Goal: Task Accomplishment & Management: Manage account settings

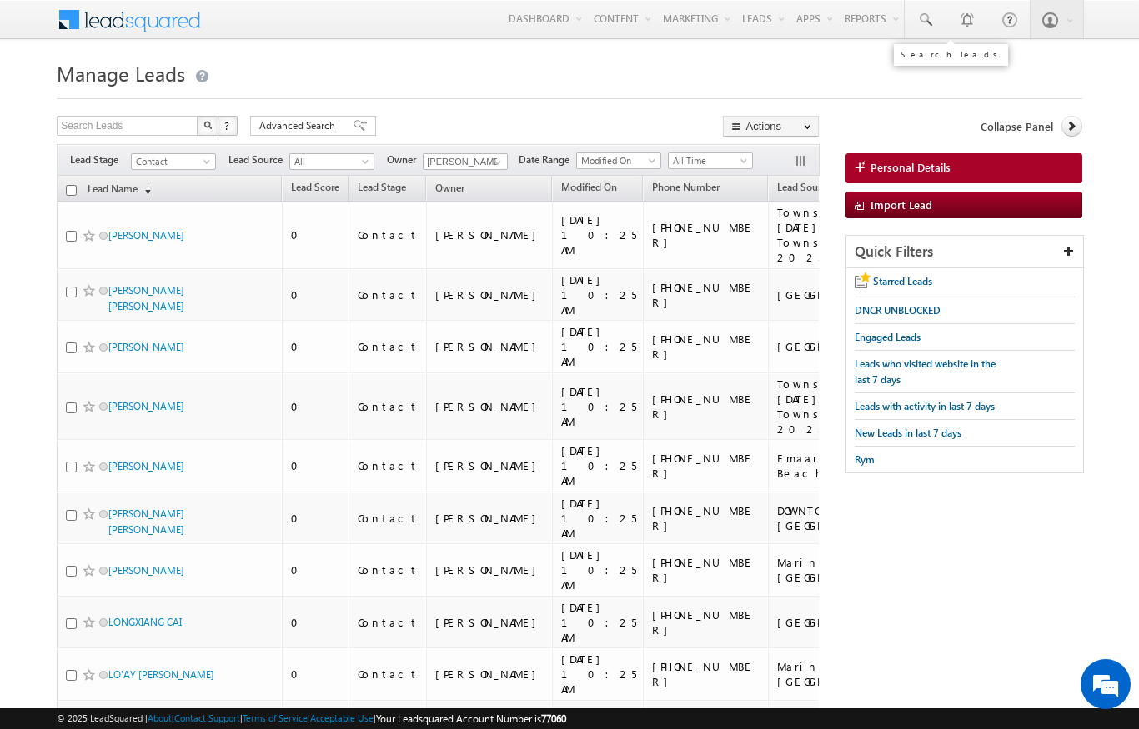
click at [928, 14] on span at bounding box center [924, 20] width 17 height 17
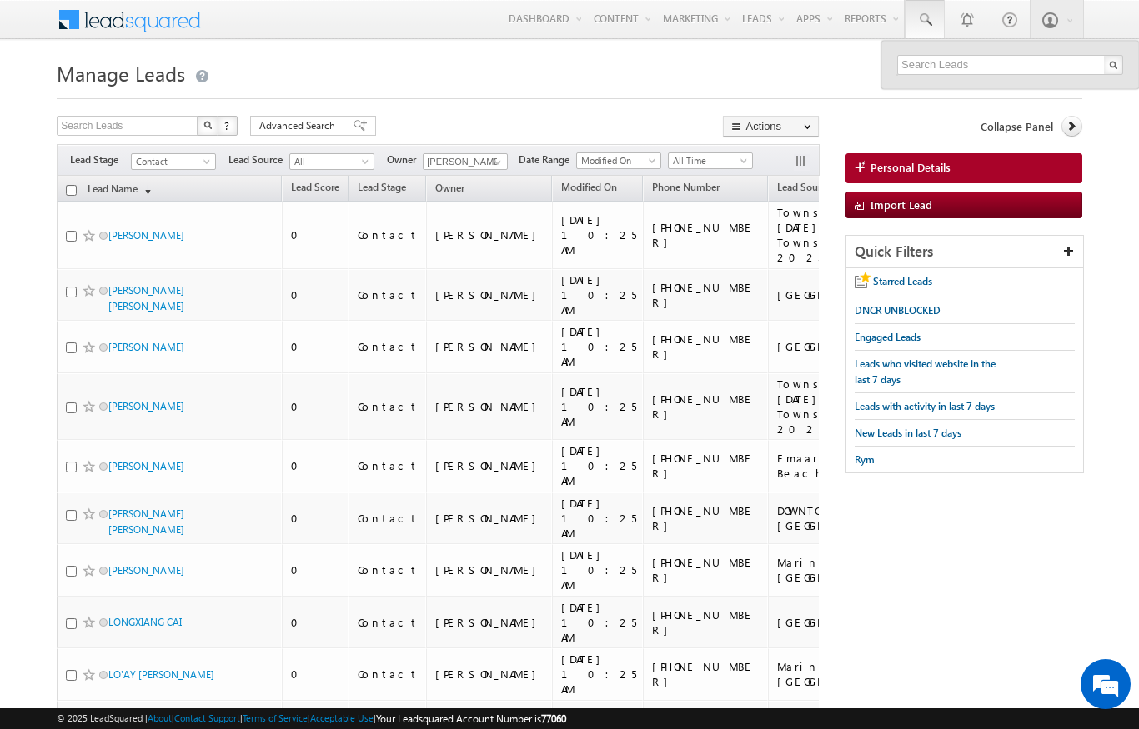
click at [66, 195] on input "checkbox" at bounding box center [71, 190] width 11 height 11
checkbox input "true"
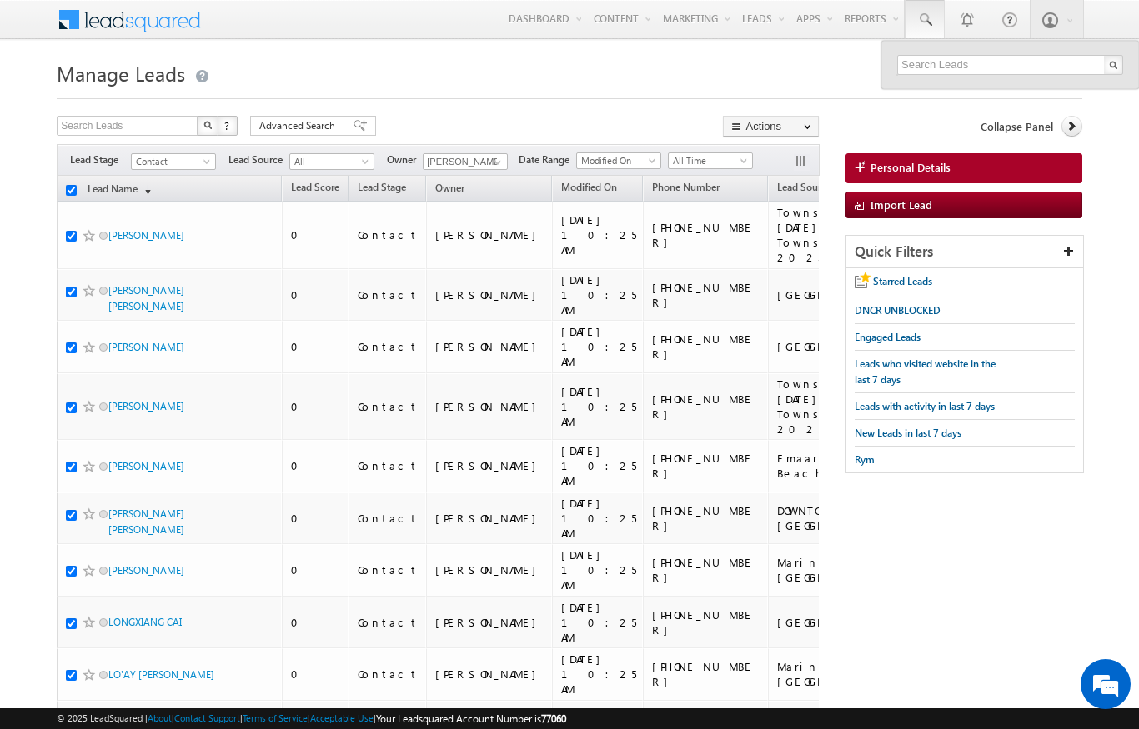
checkbox input "true"
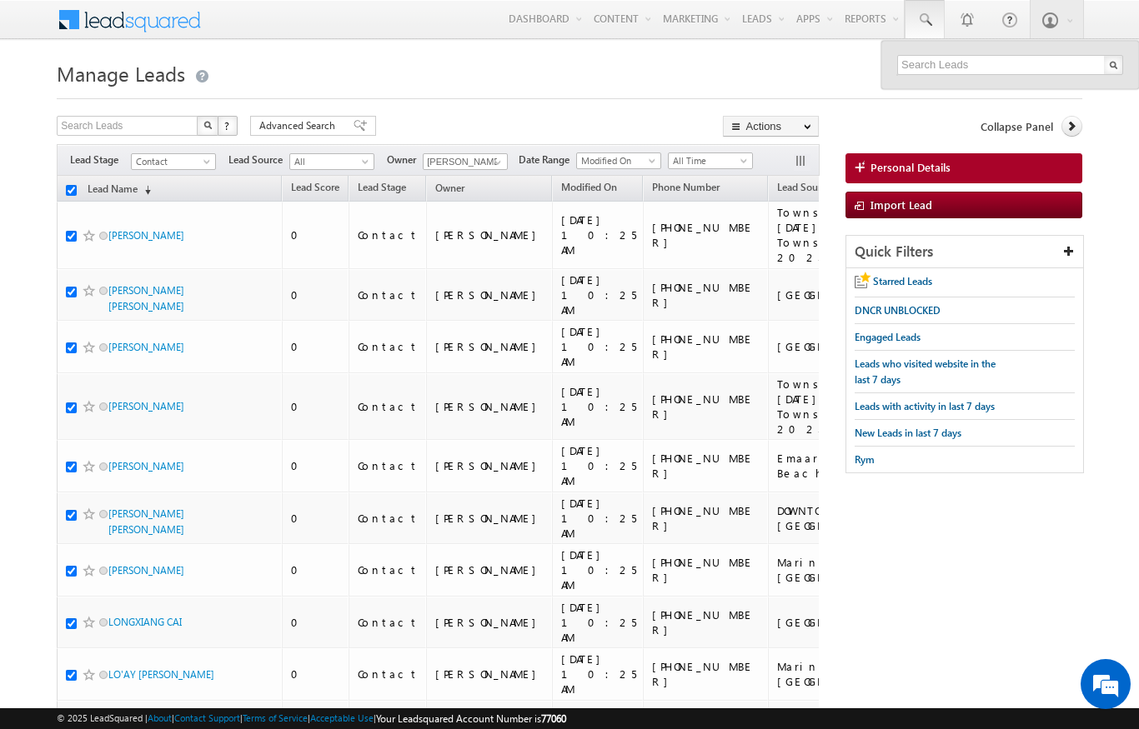
checkbox input "true"
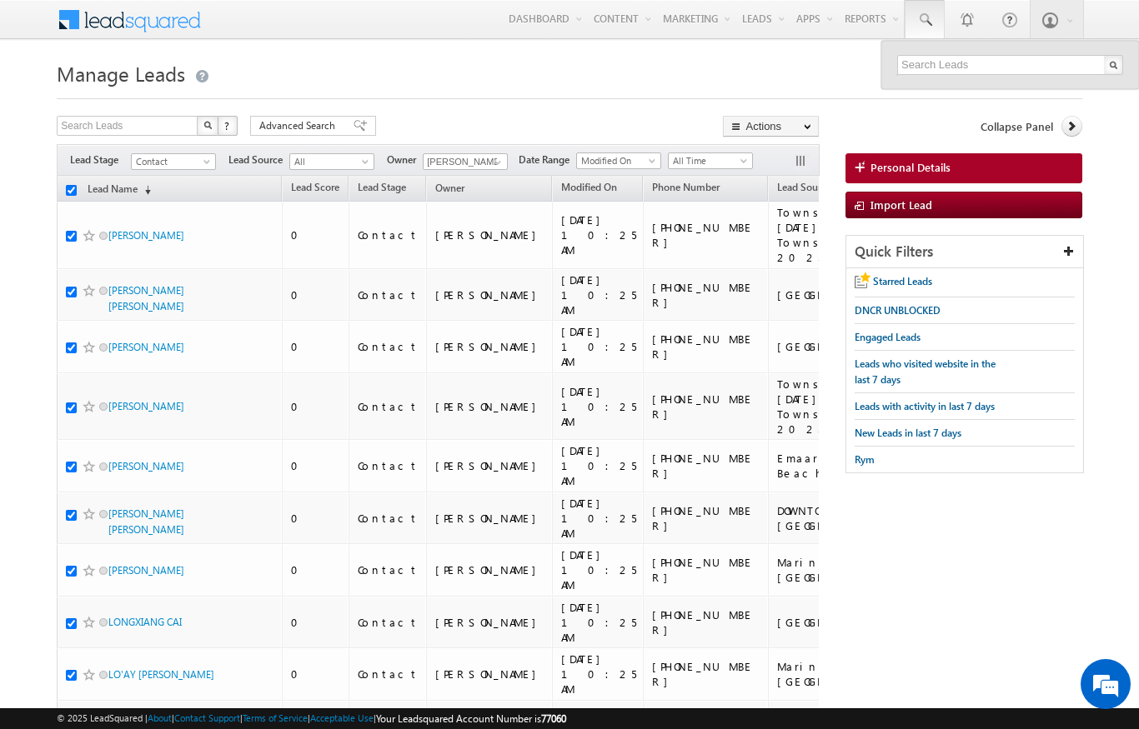
checkbox input "true"
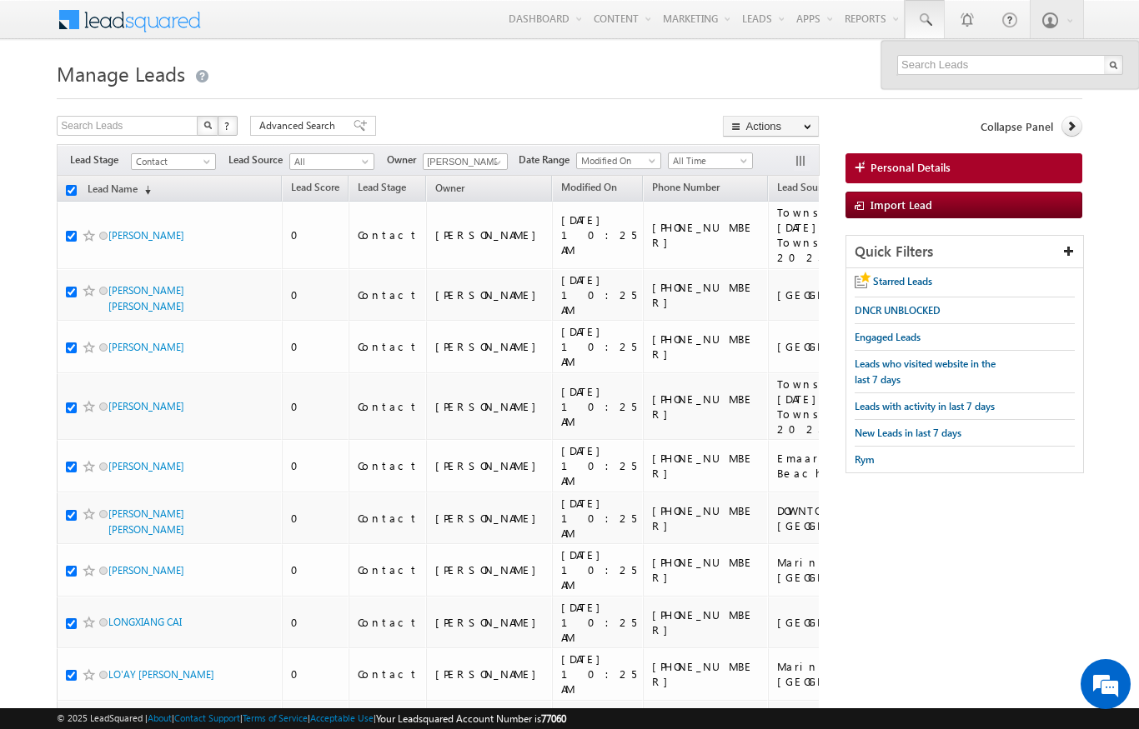
checkbox input "true"
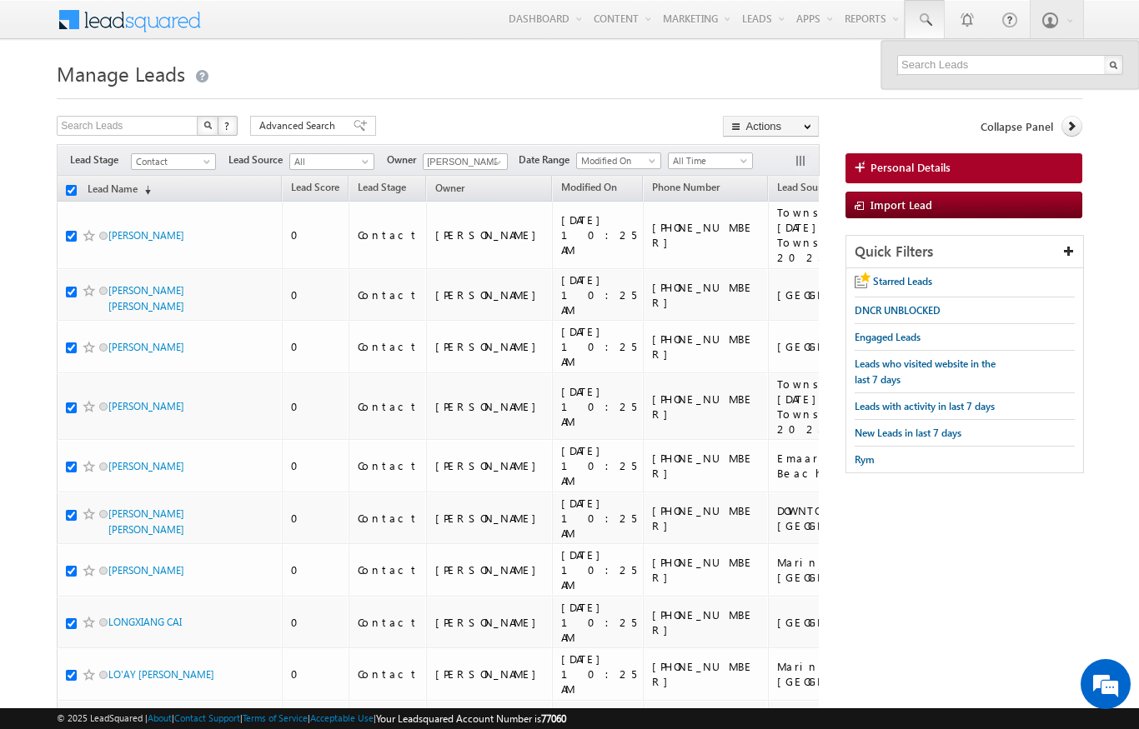
checkbox input "true"
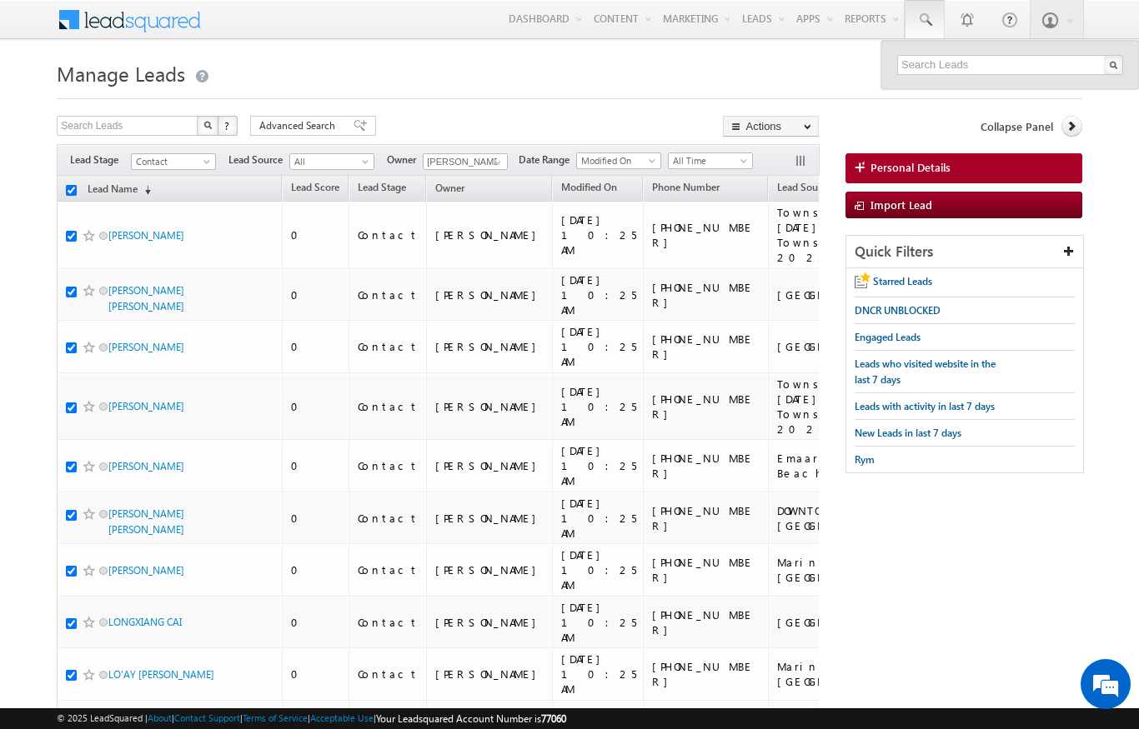
checkbox input "true"
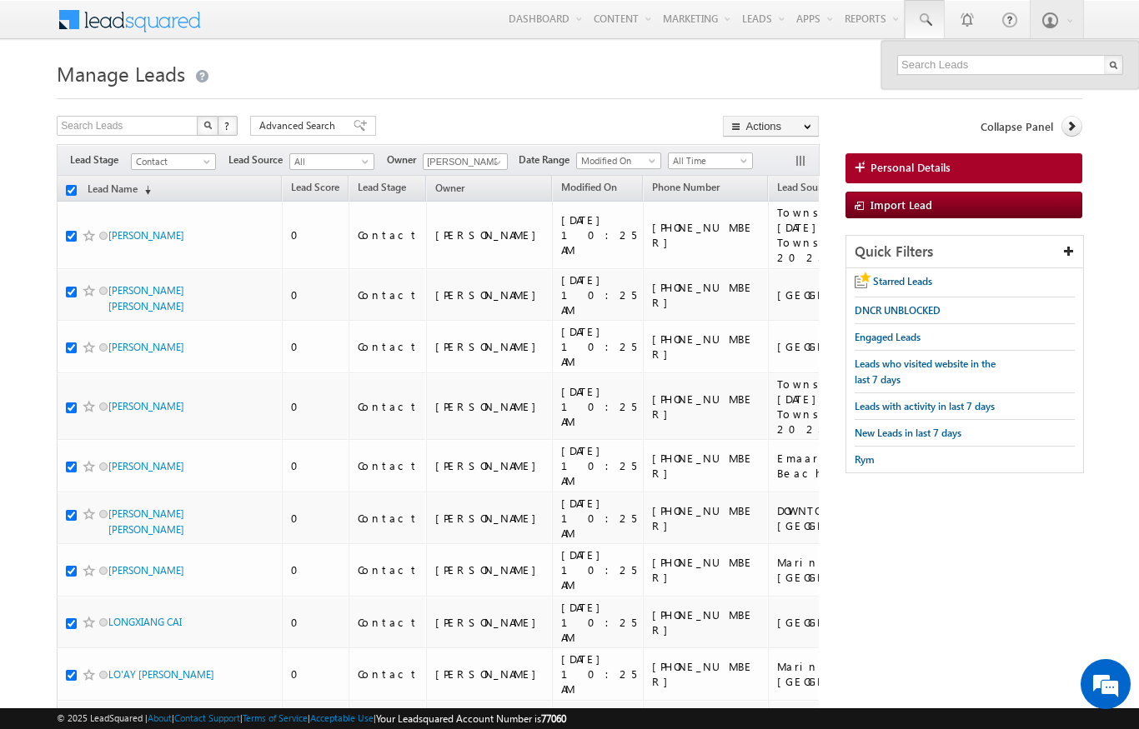
checkbox input "true"
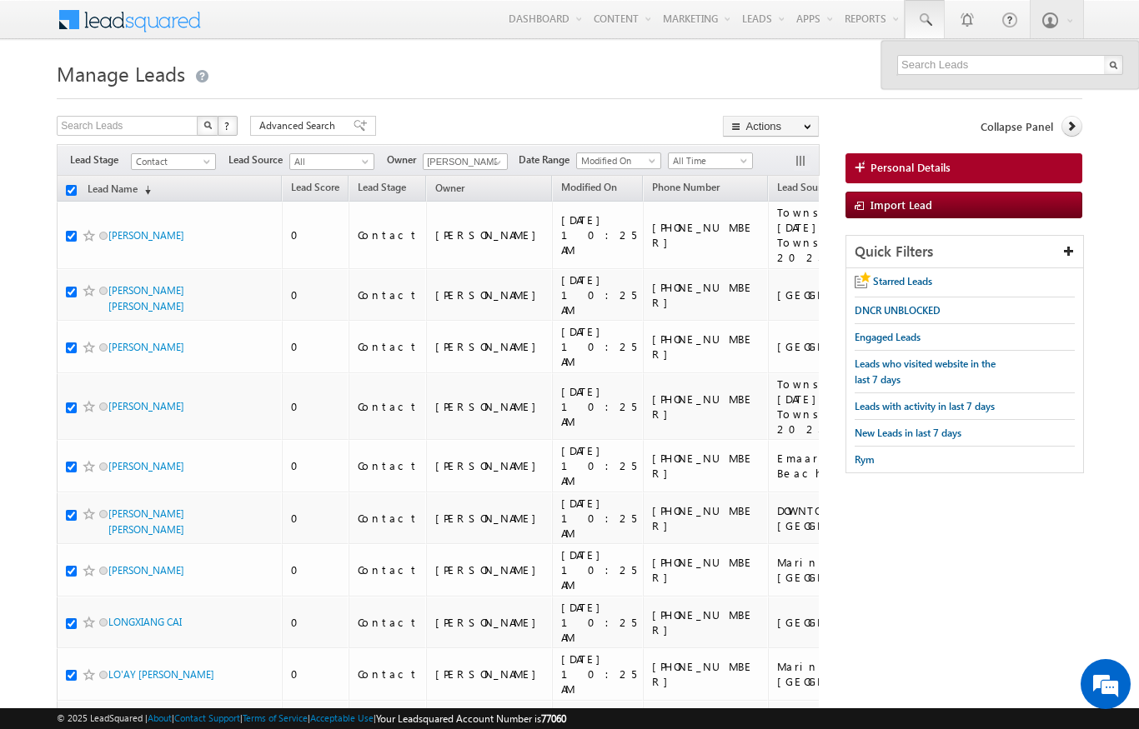
checkbox input "true"
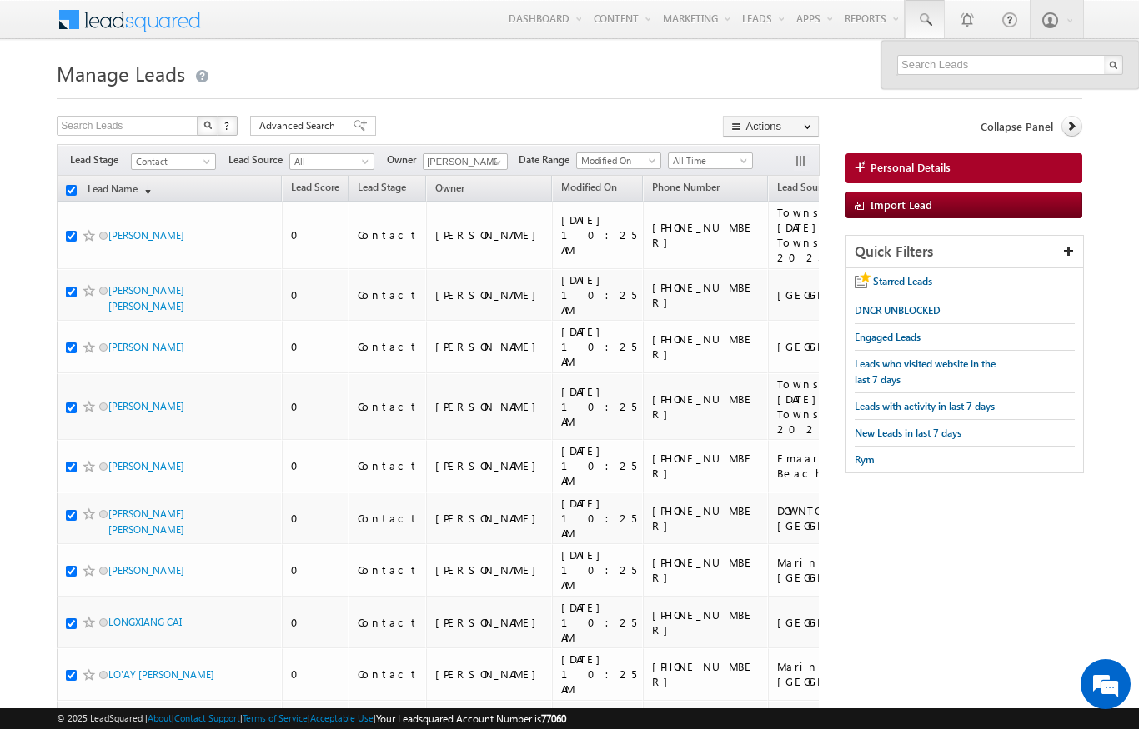
checkbox input "true"
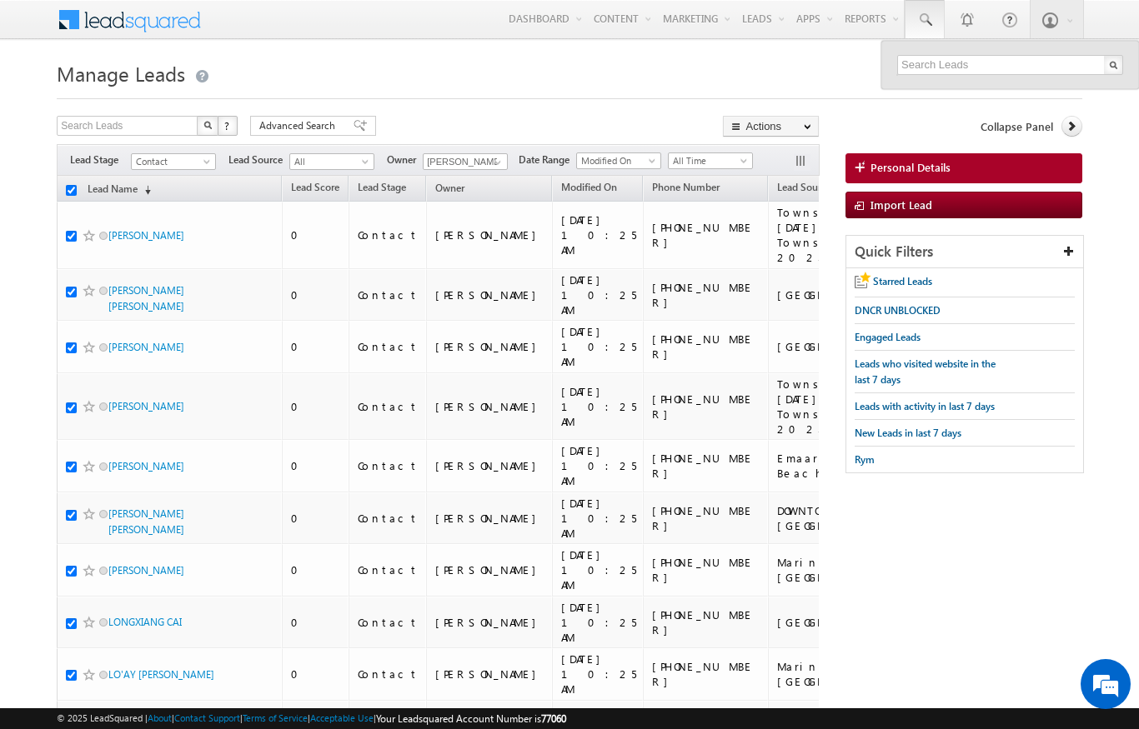
checkbox input "true"
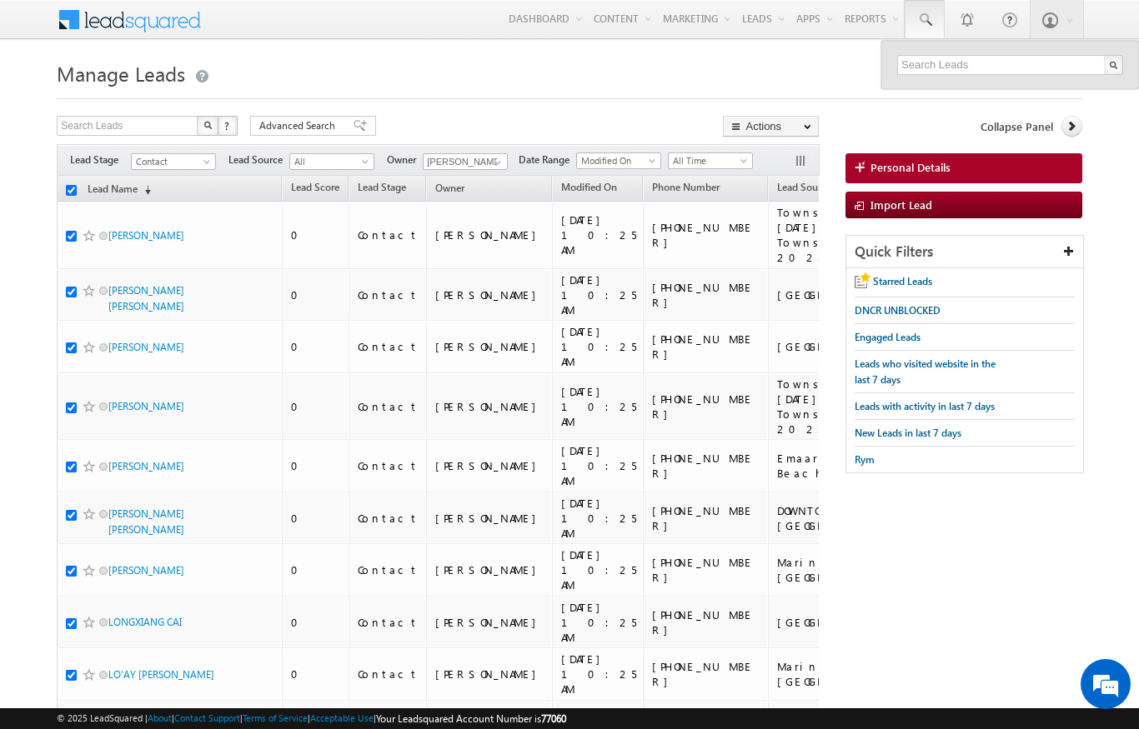
checkbox input "true"
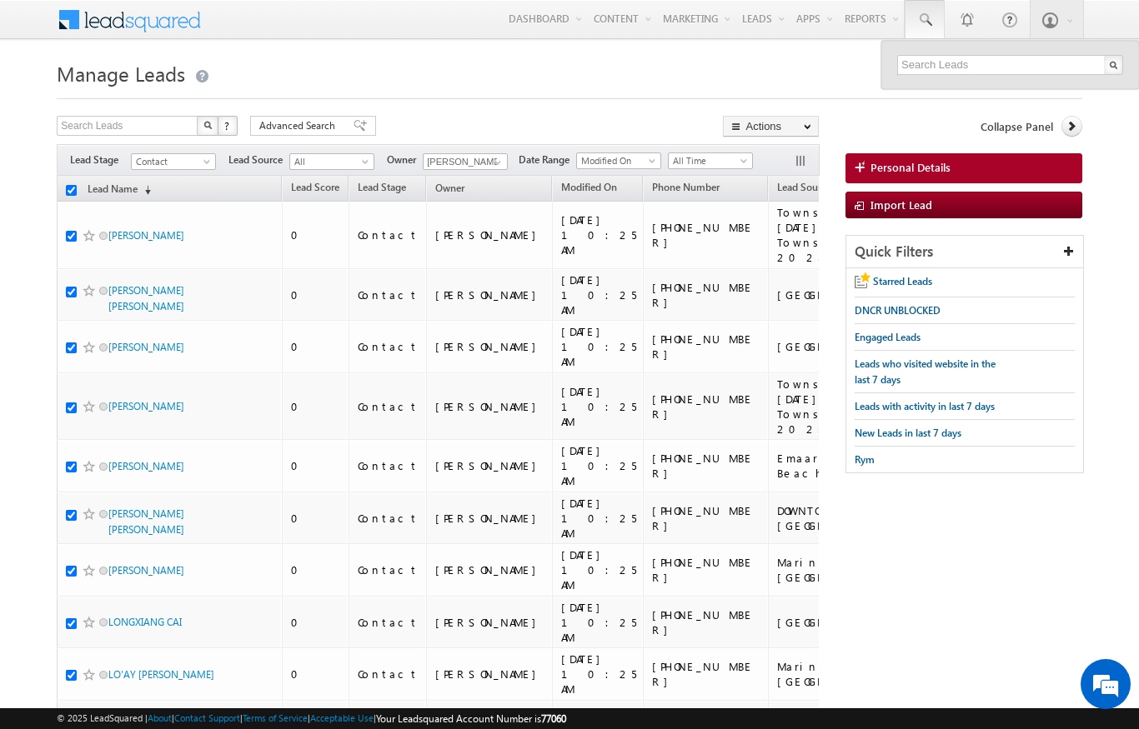
checkbox input "true"
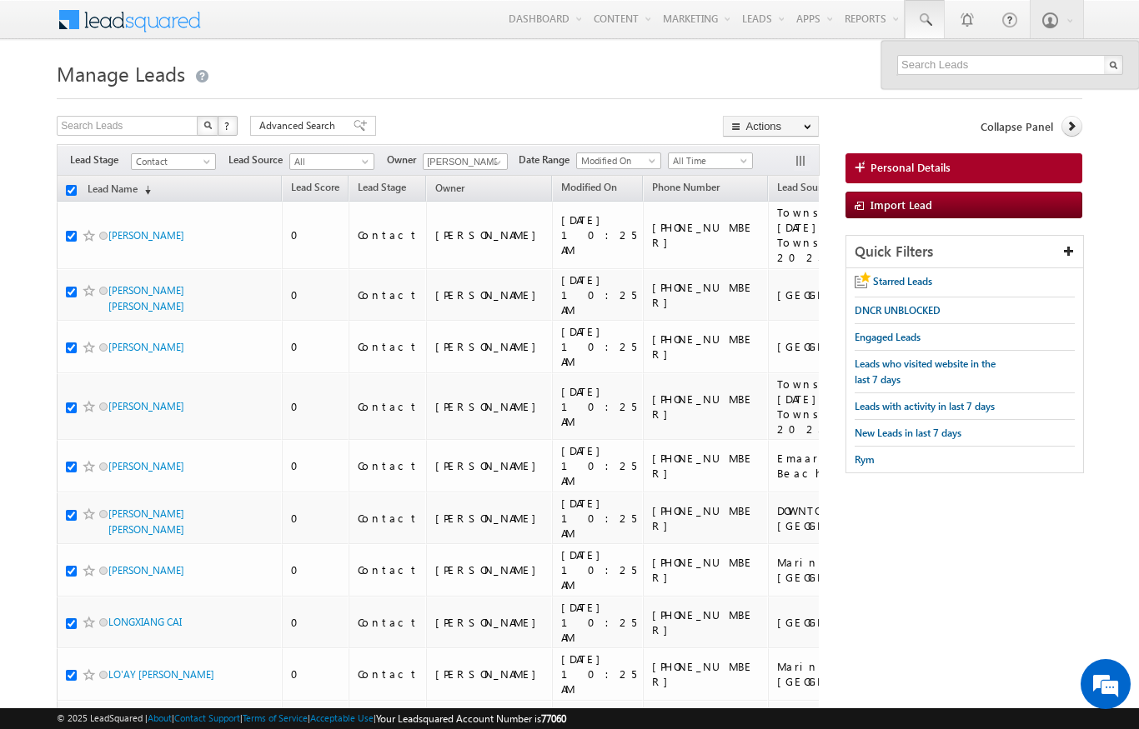
checkbox input "true"
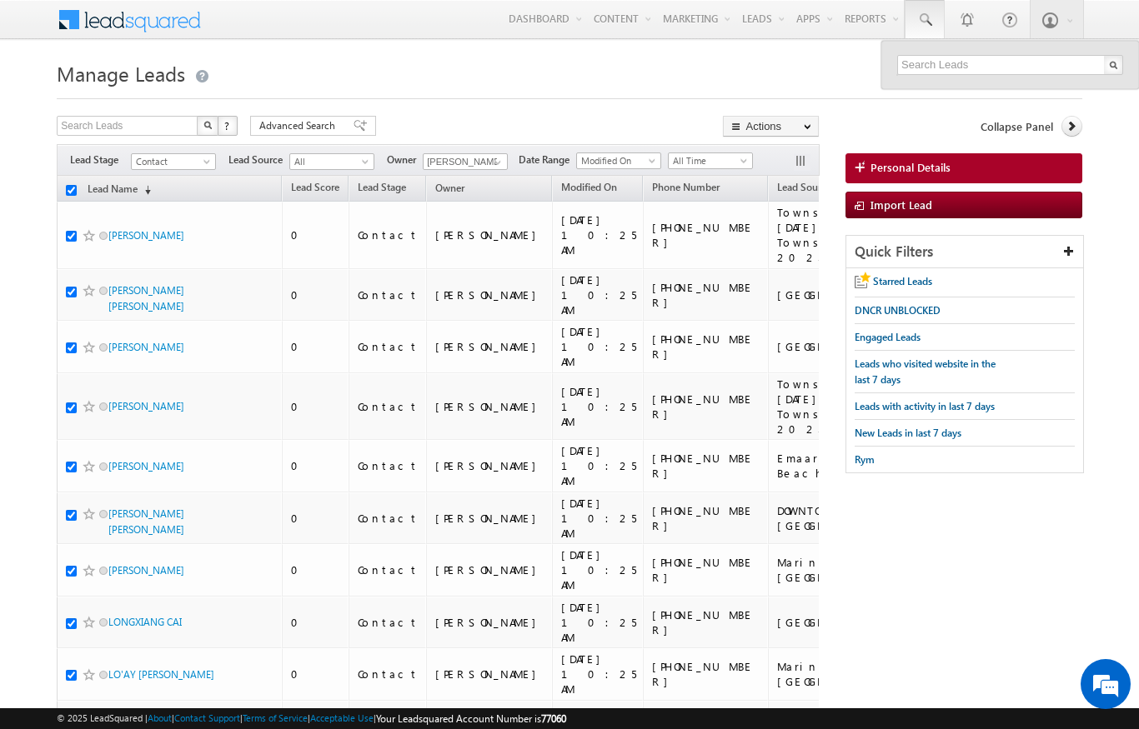
checkbox input "true"
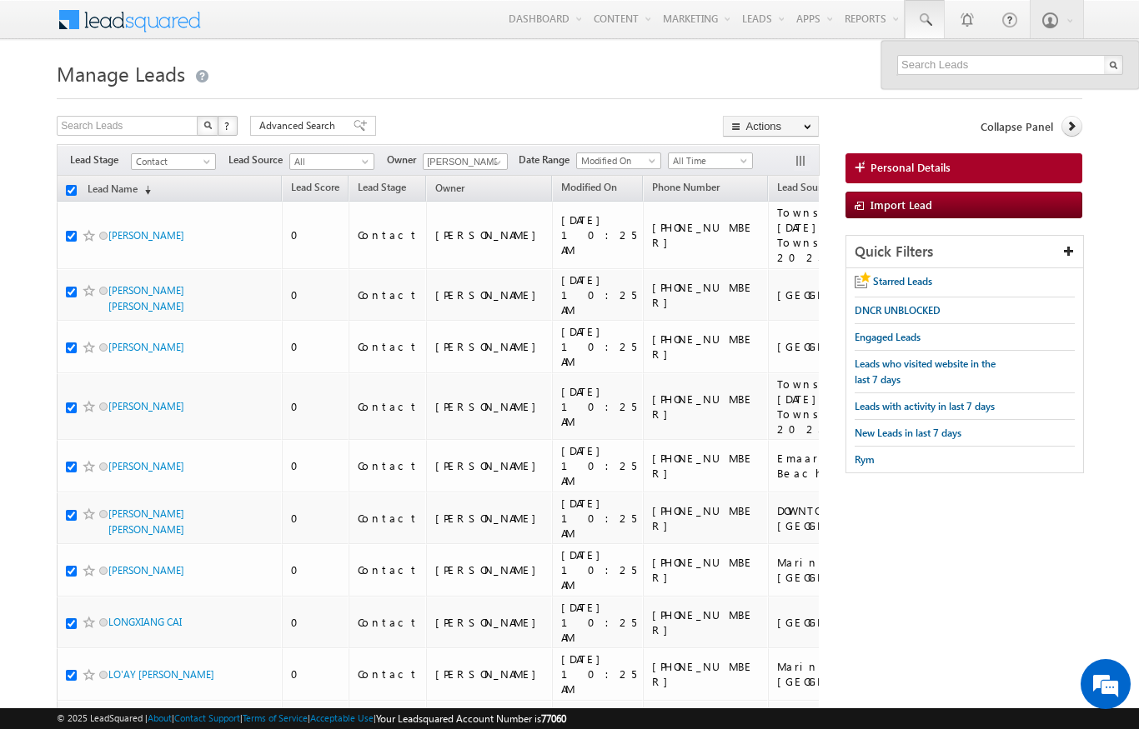
checkbox input "true"
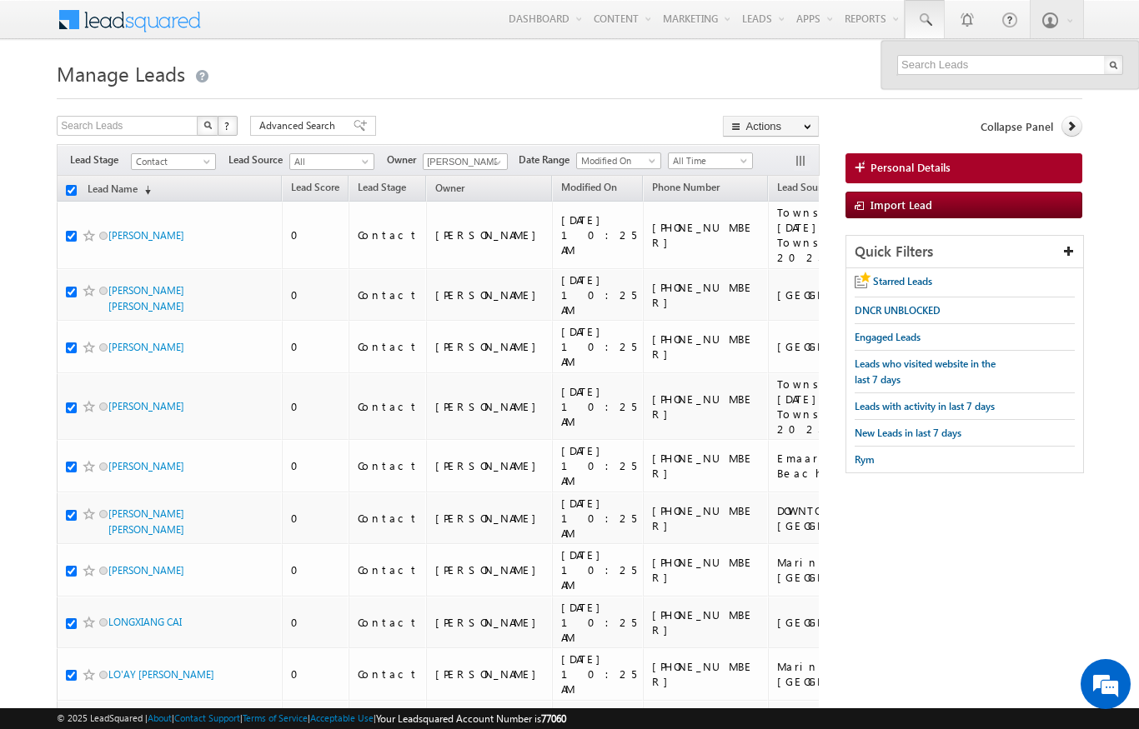
checkbox input "true"
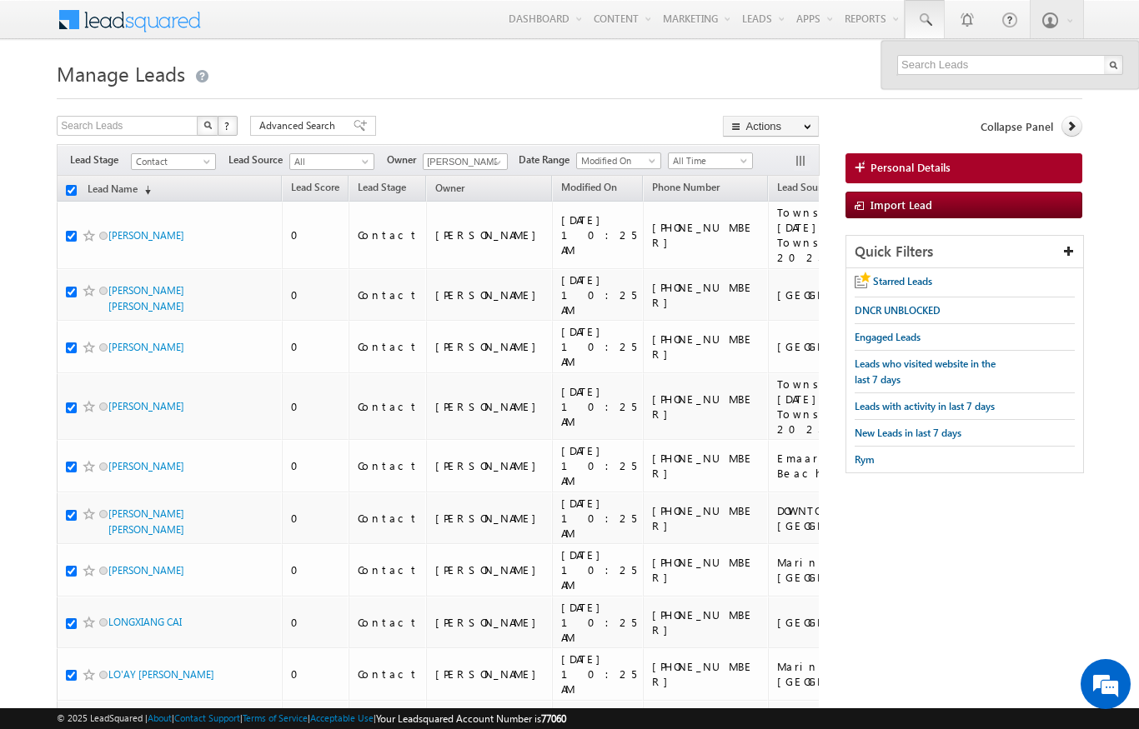
checkbox input "true"
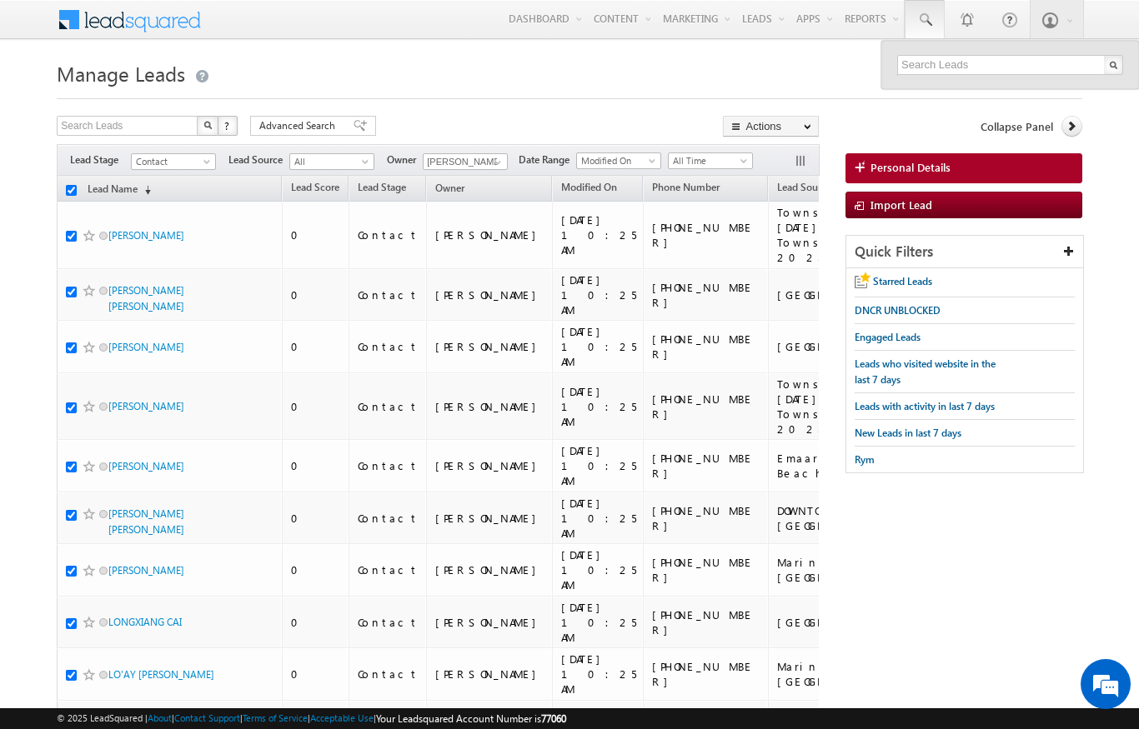
checkbox input "true"
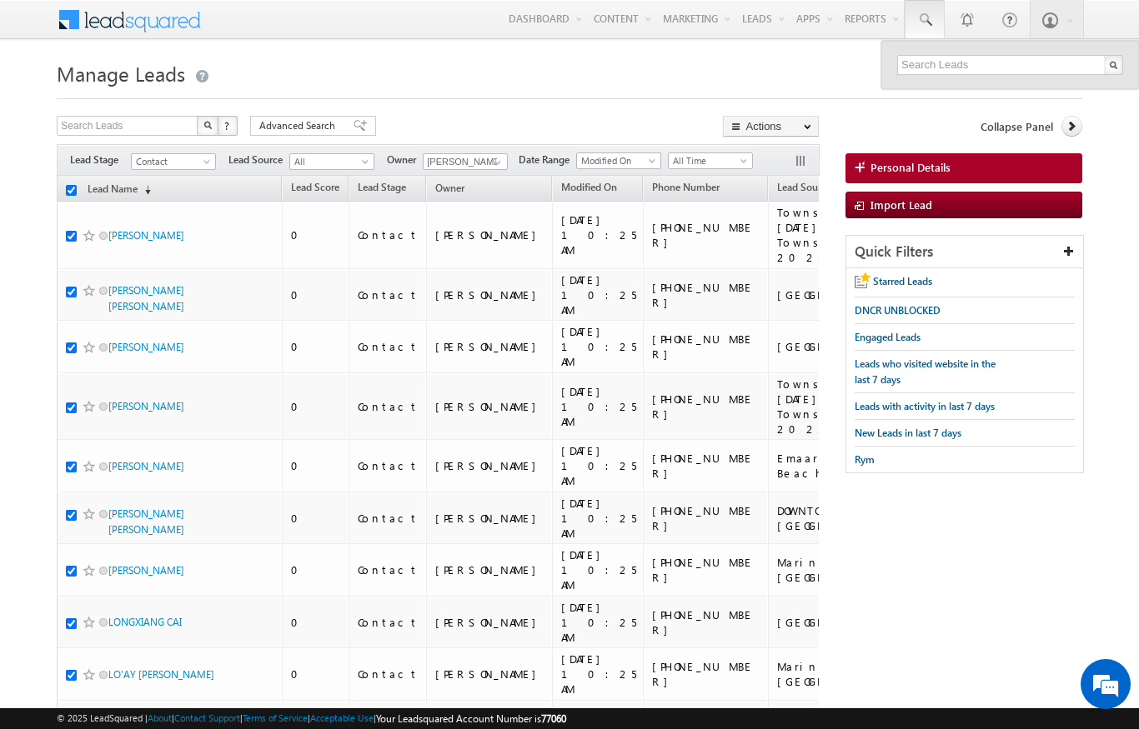
checkbox input "true"
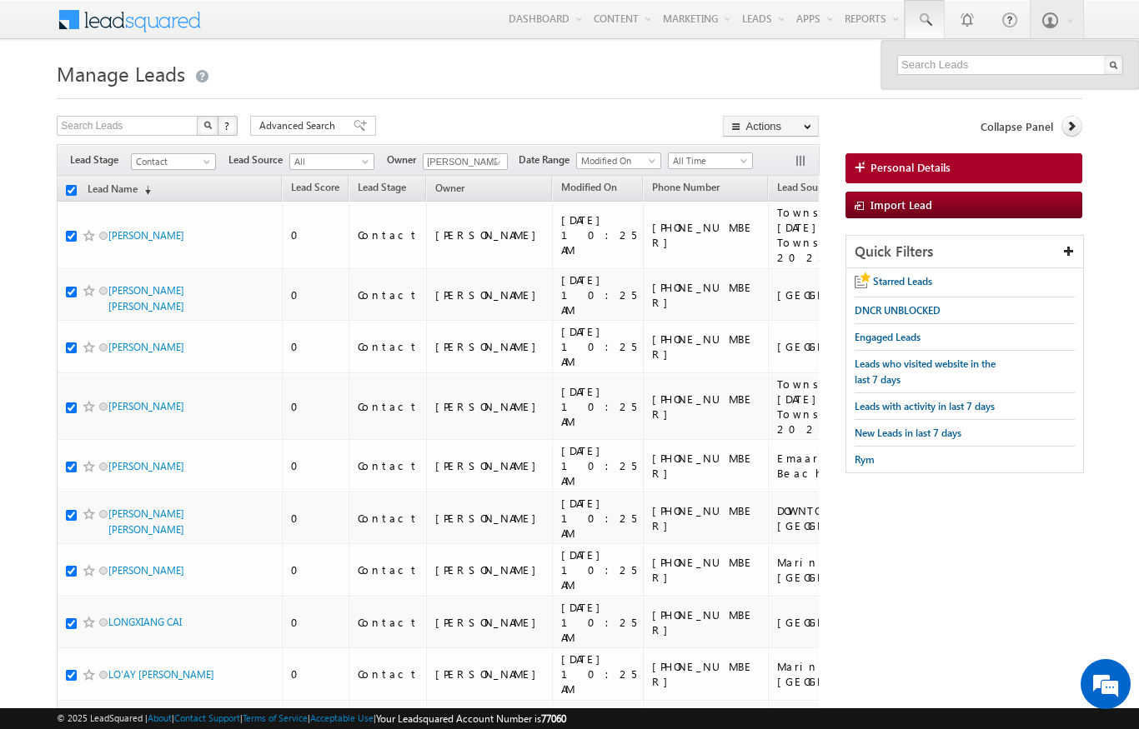
checkbox input "true"
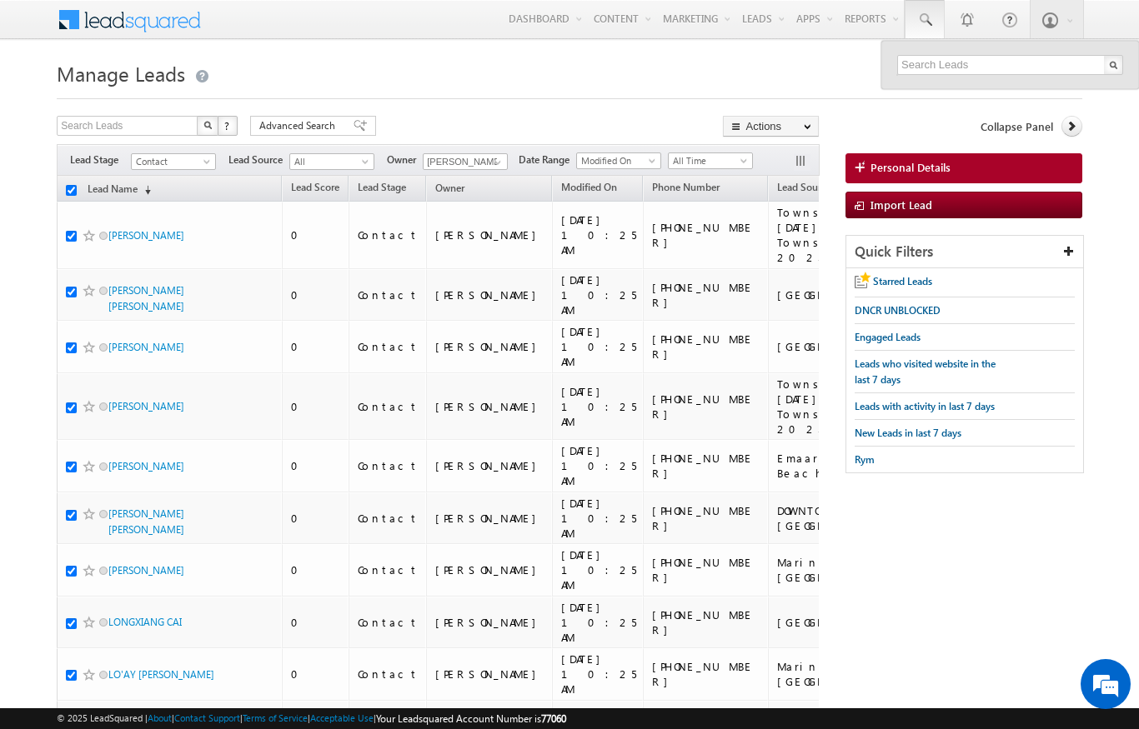
checkbox input "true"
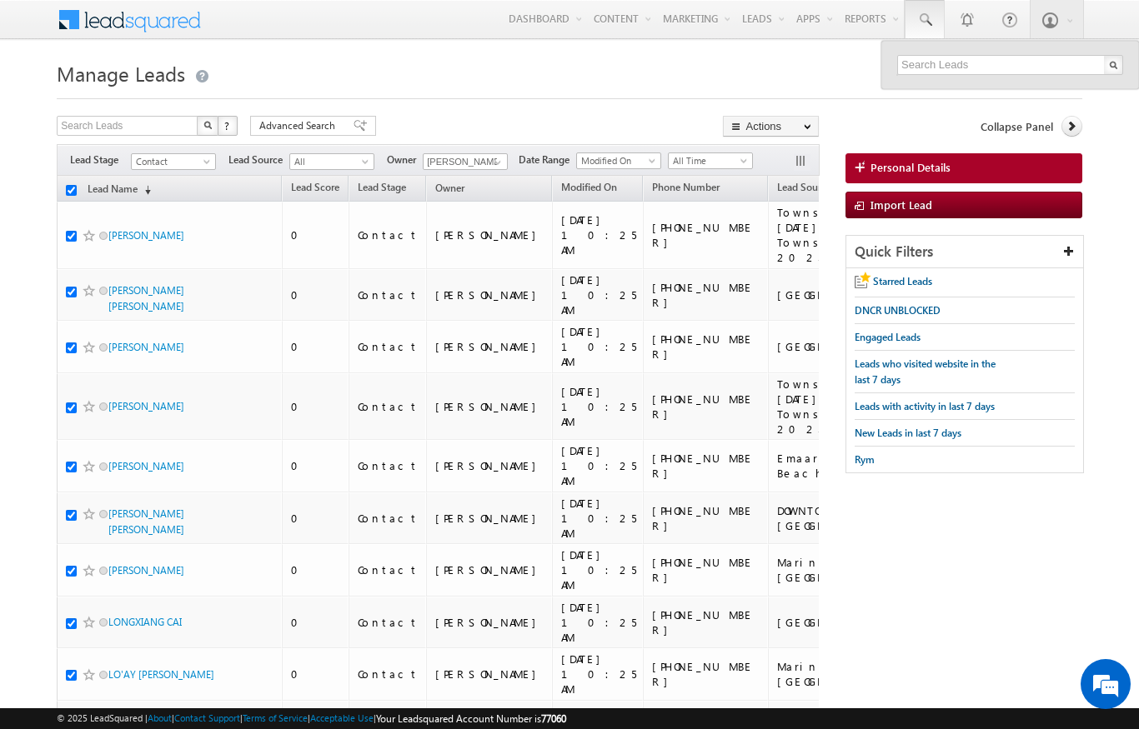
checkbox input "true"
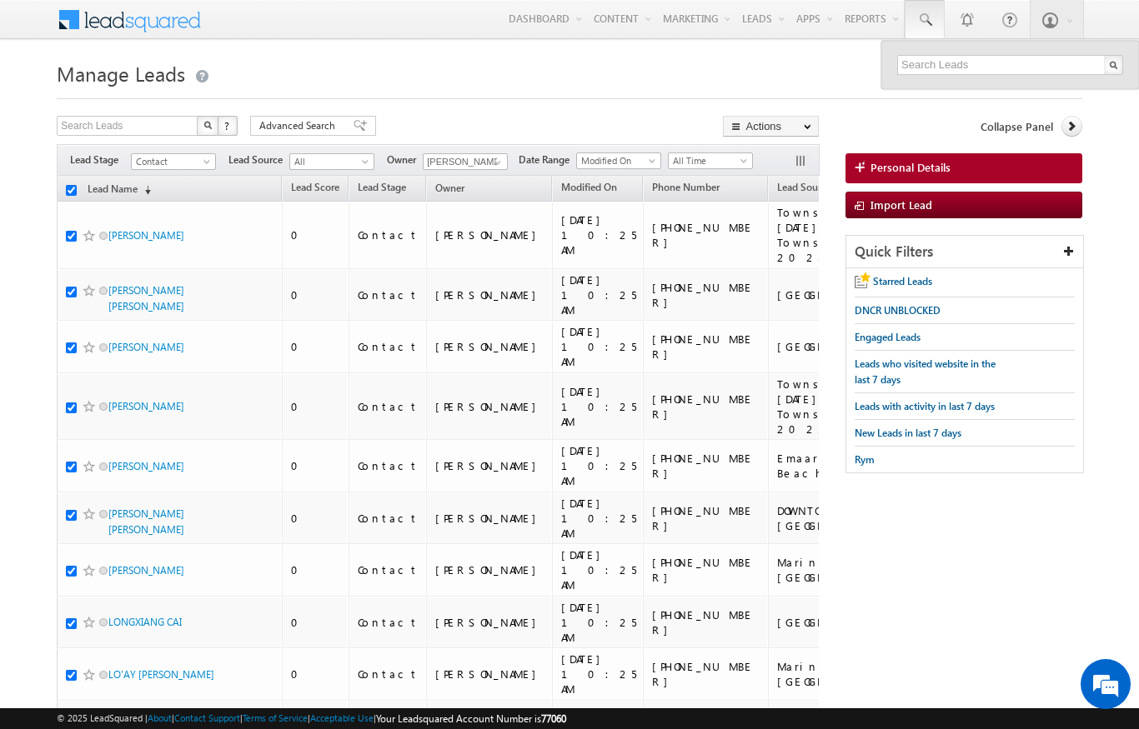
checkbox input "true"
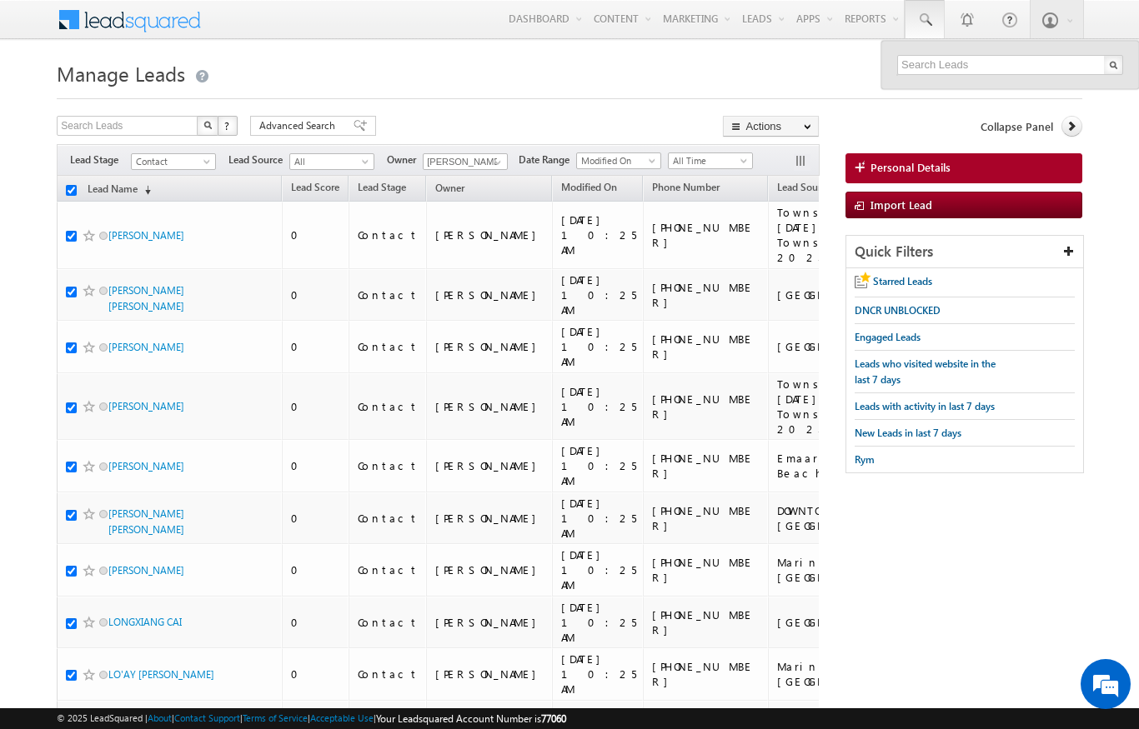
checkbox input "true"
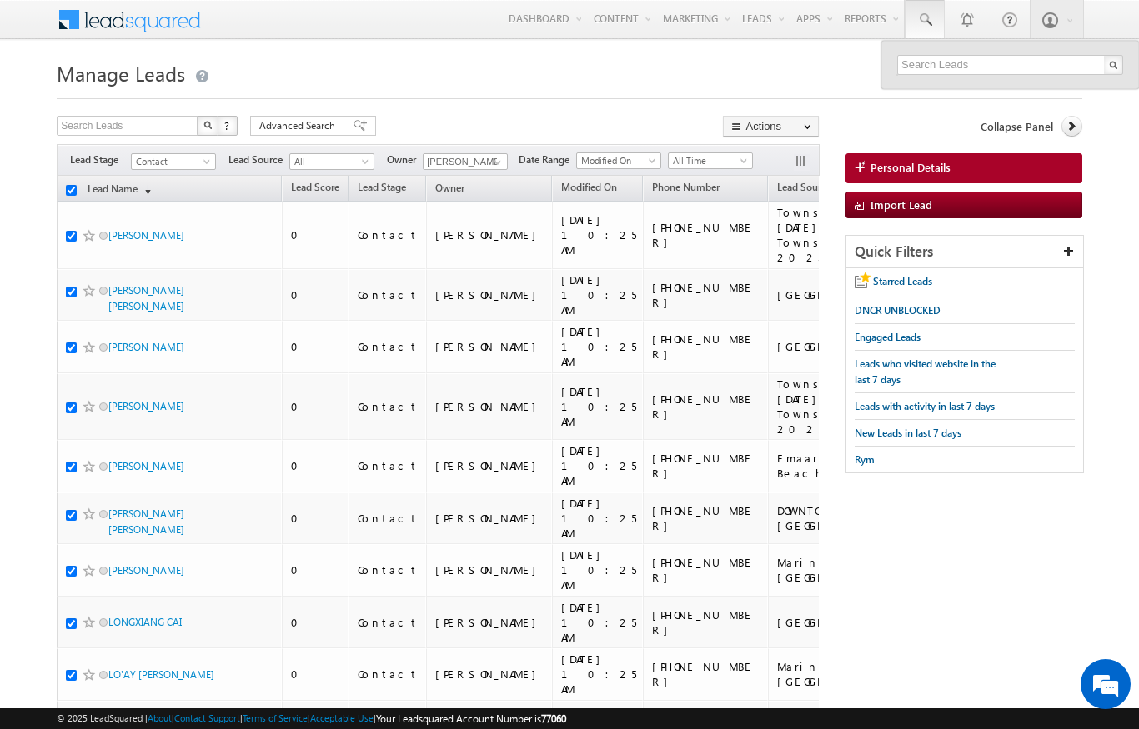
checkbox input "true"
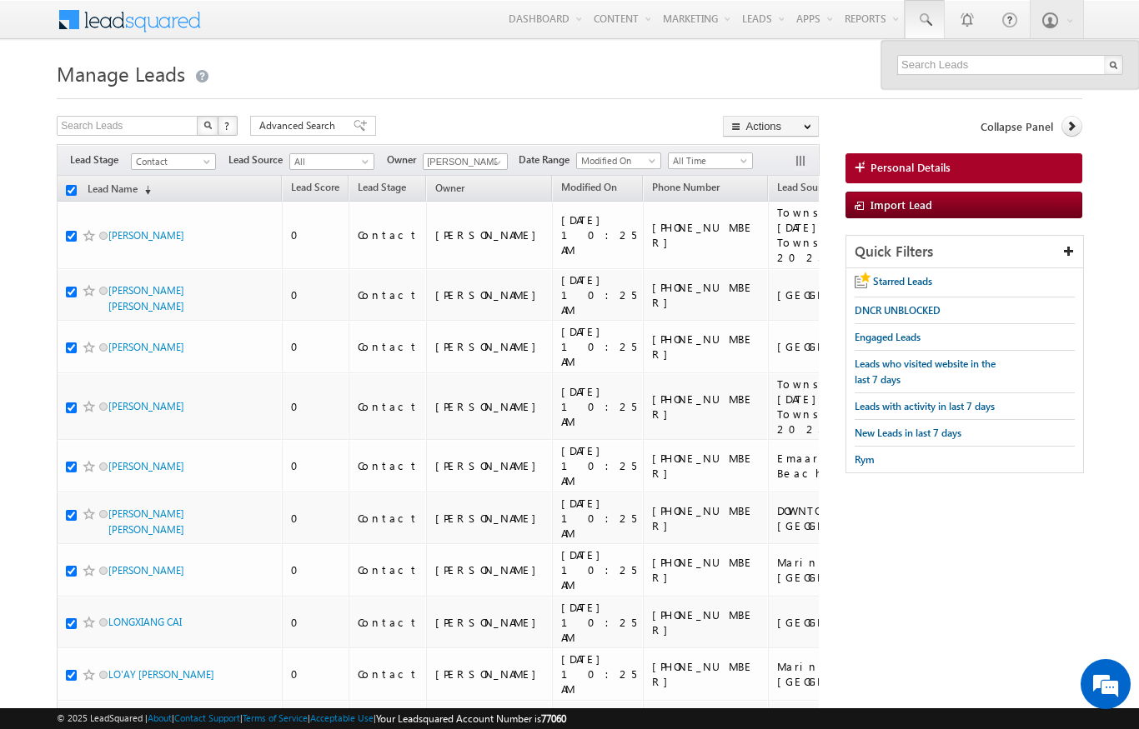
checkbox input "true"
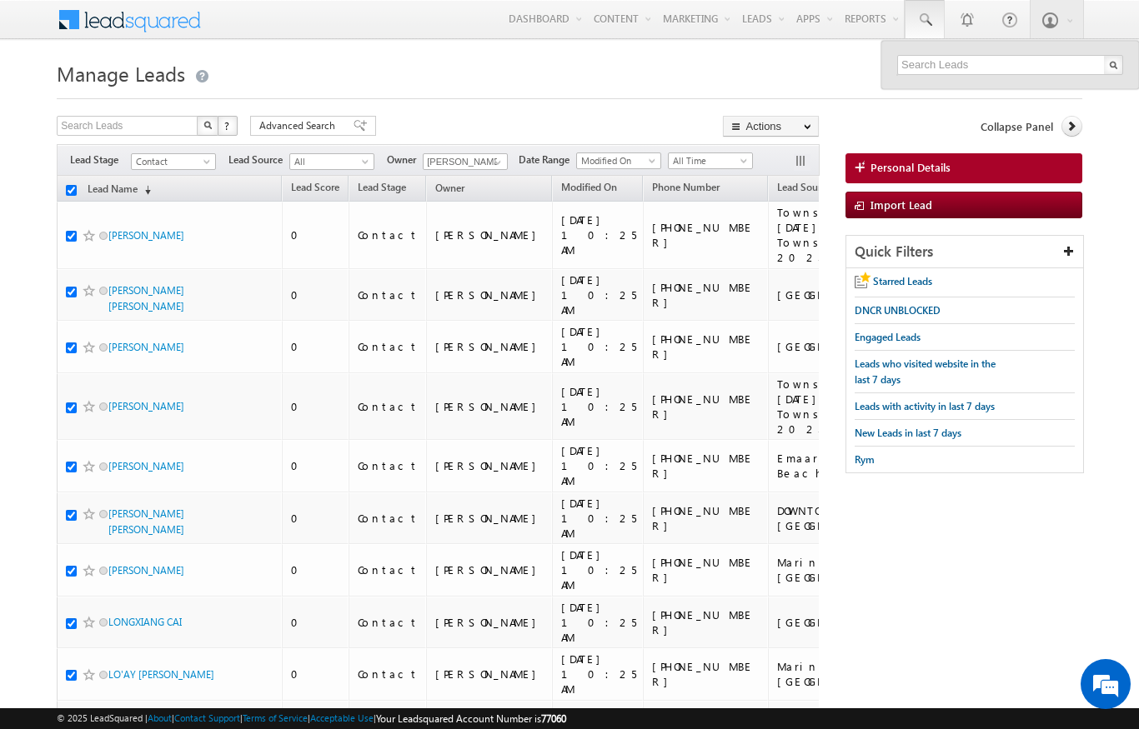
checkbox input "true"
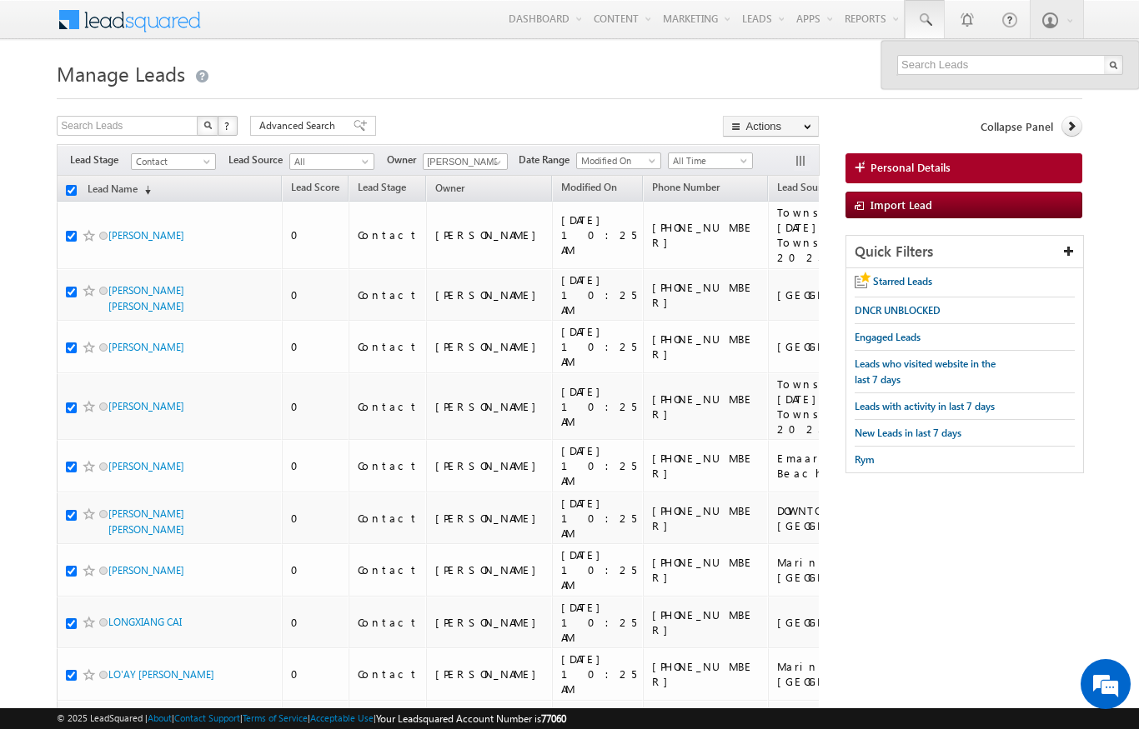
checkbox input "true"
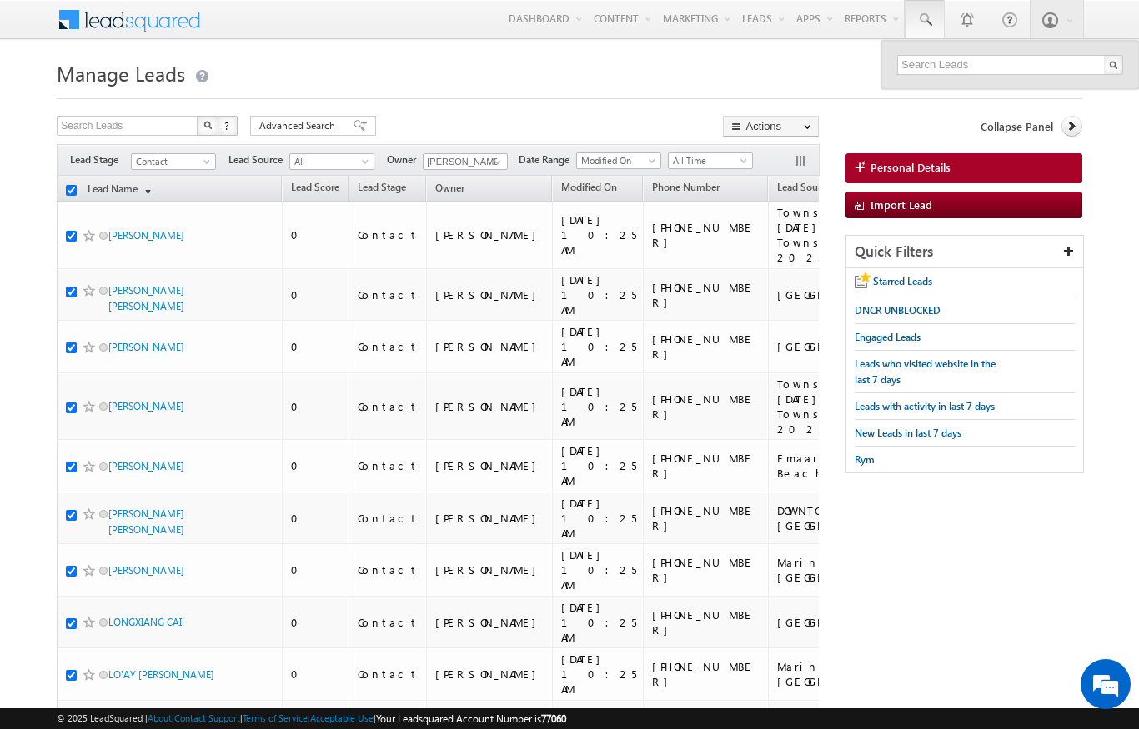
checkbox input "true"
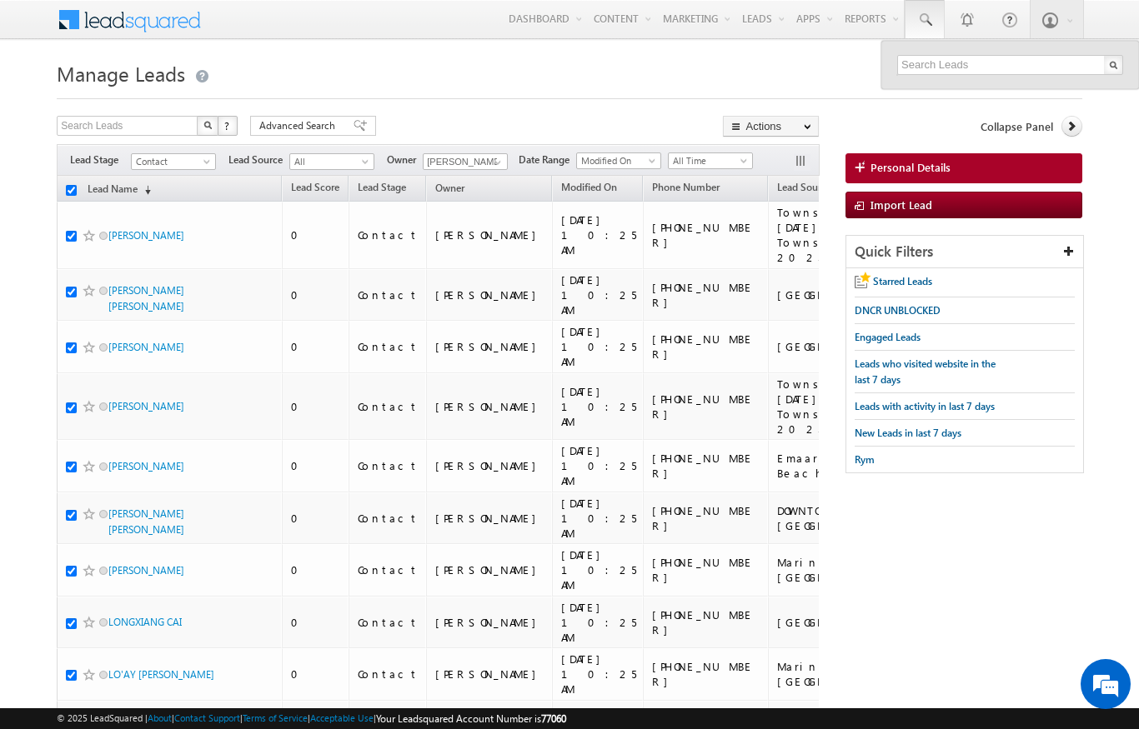
checkbox input "true"
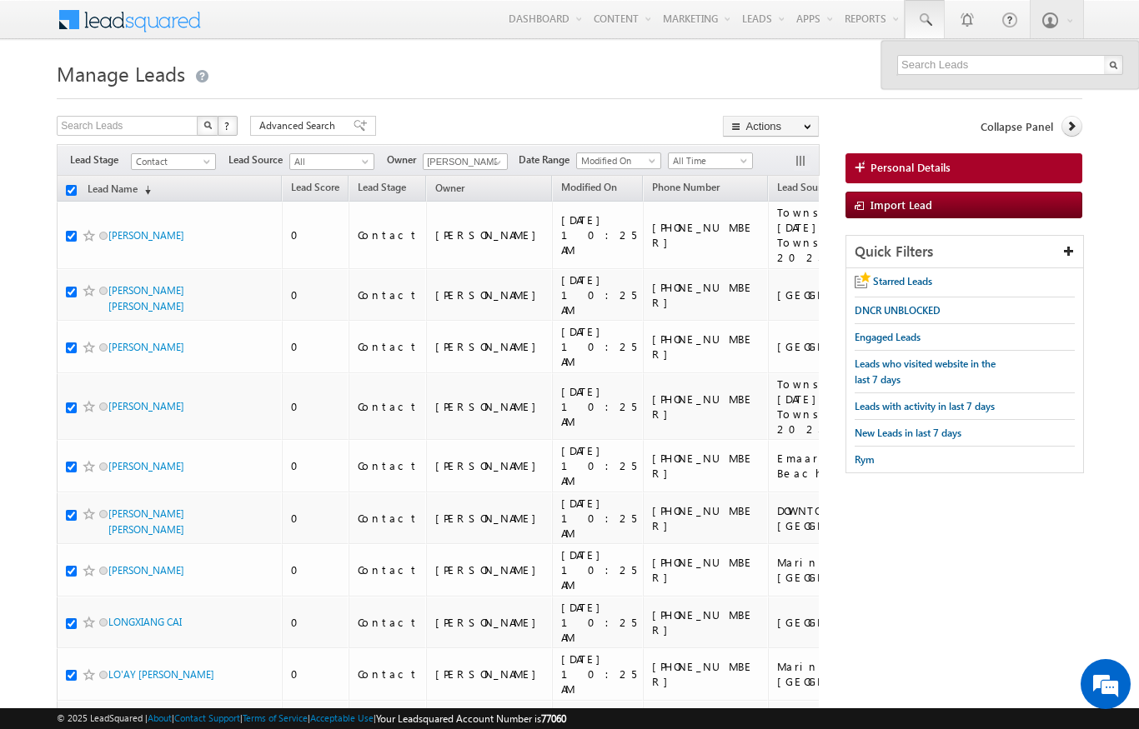
checkbox input "true"
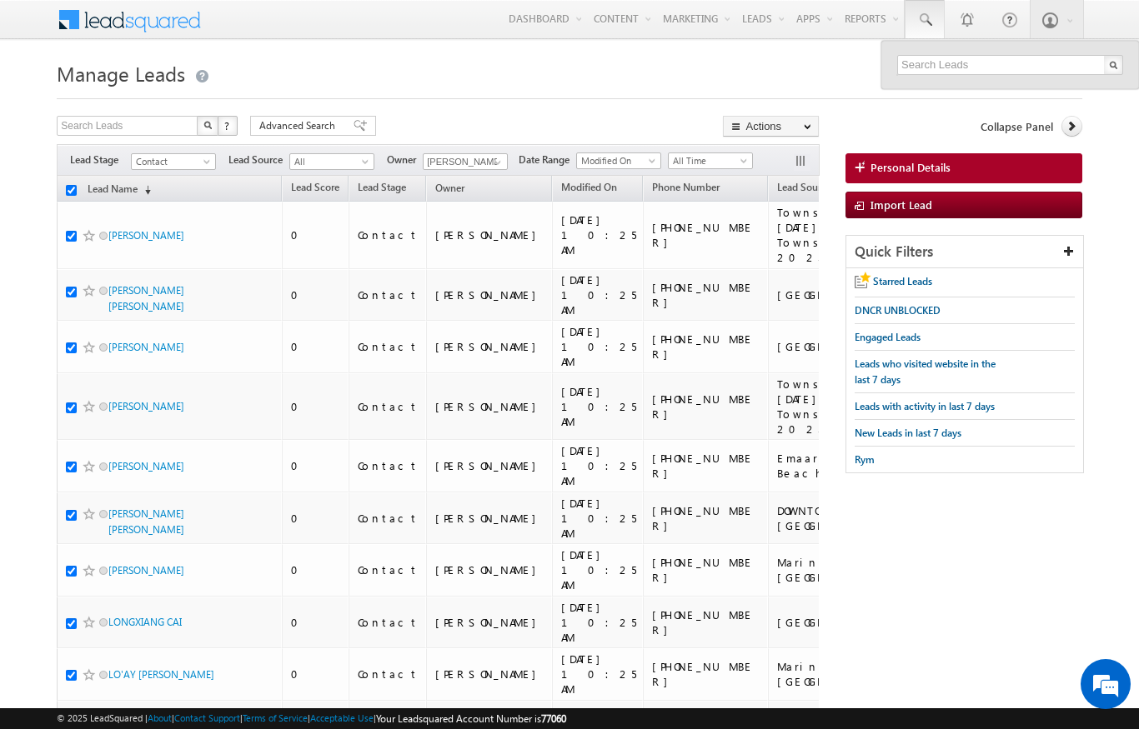
checkbox input "true"
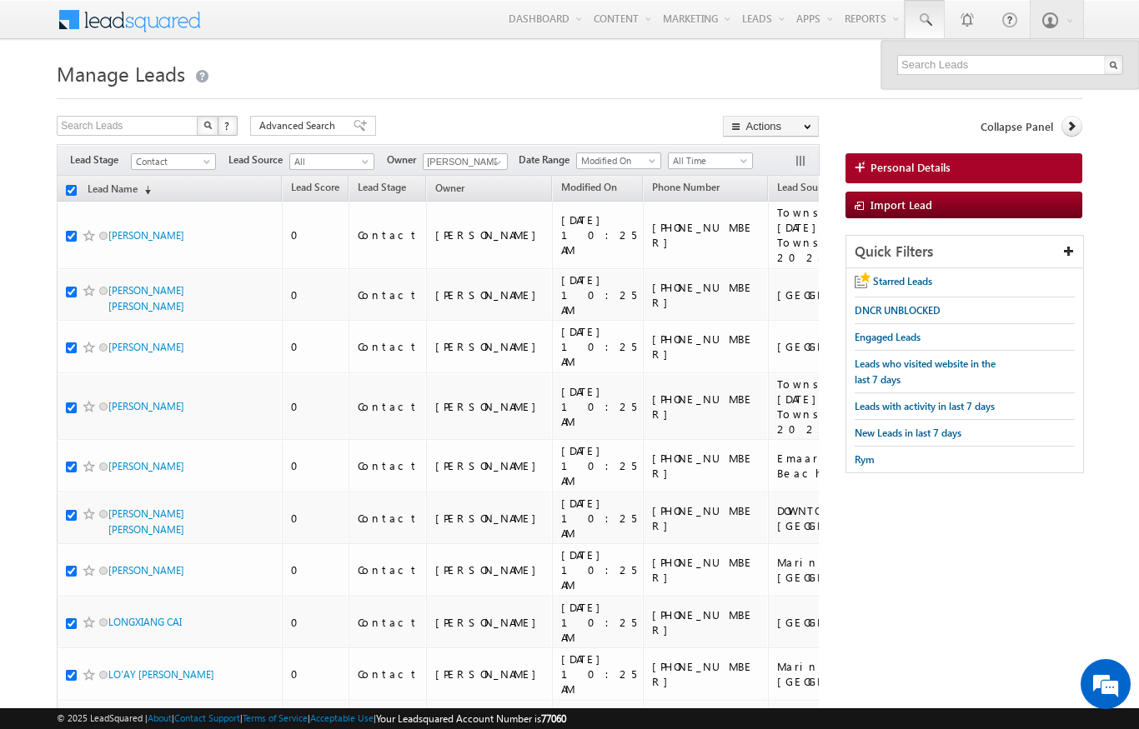
checkbox input "true"
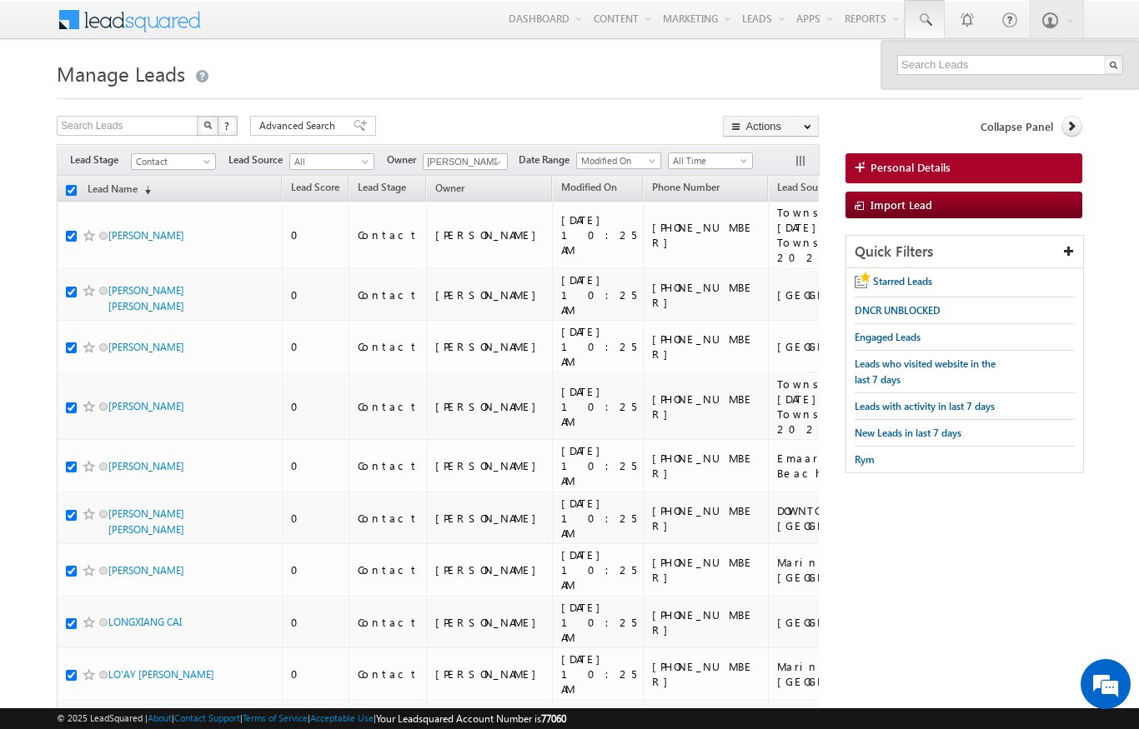
checkbox input "true"
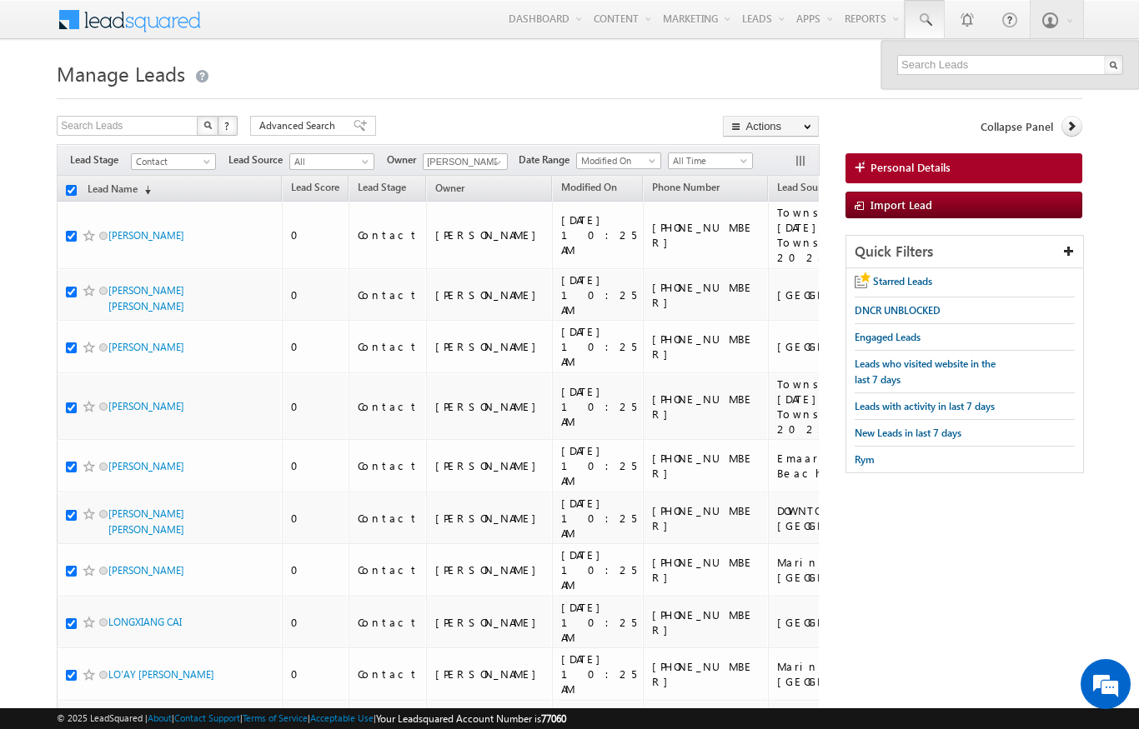
checkbox input "true"
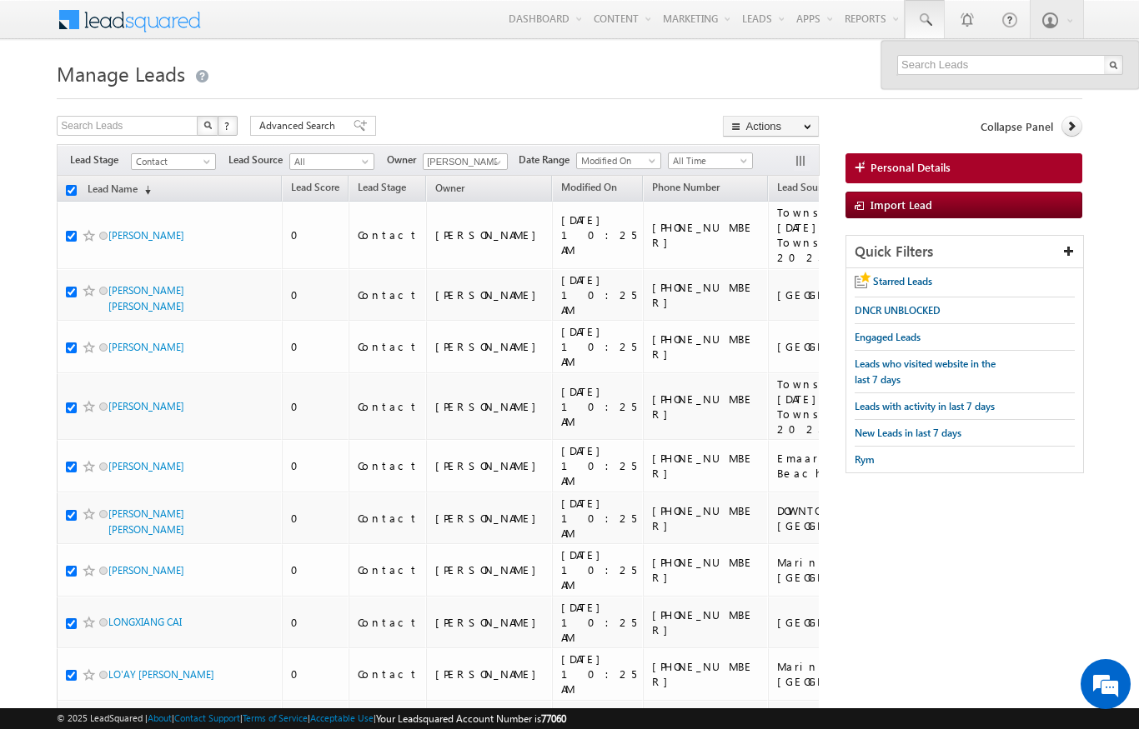
checkbox input "true"
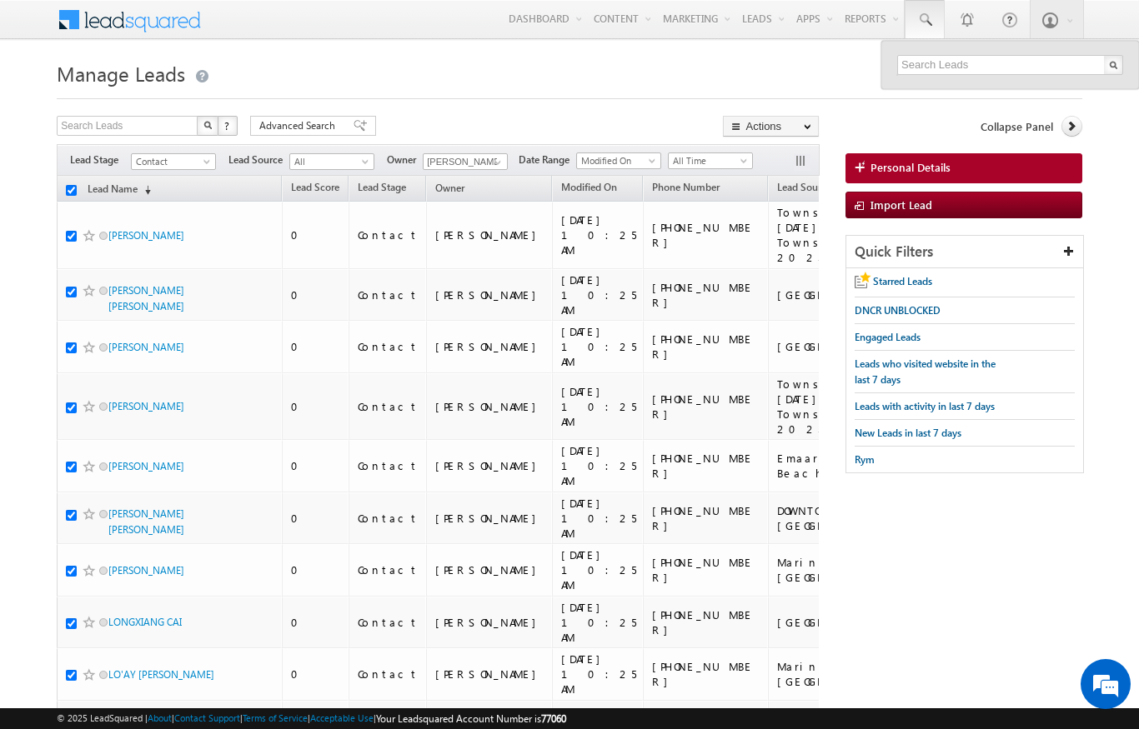
checkbox input "true"
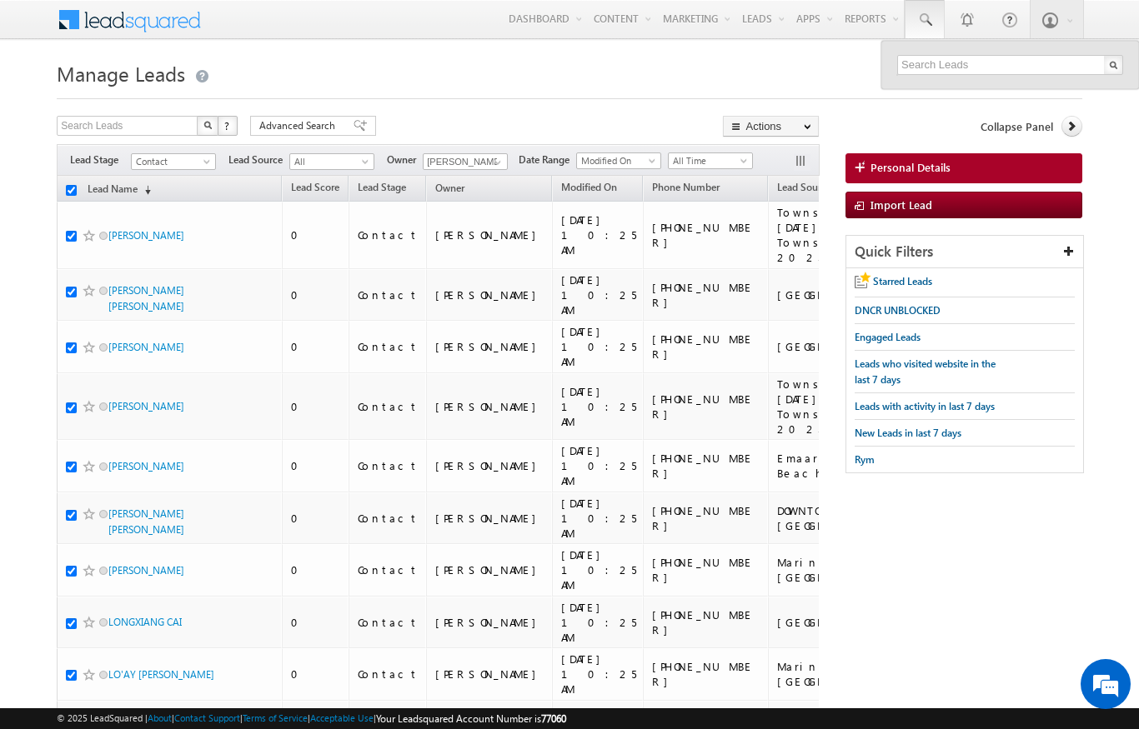
checkbox input "true"
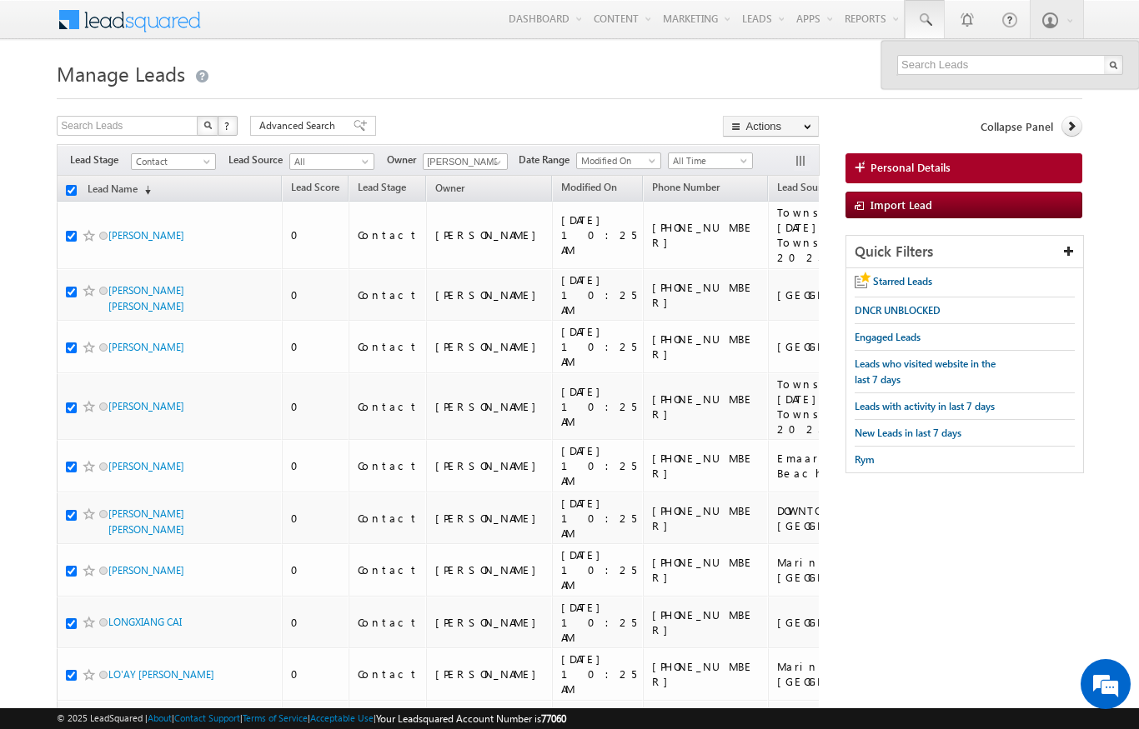
checkbox input "true"
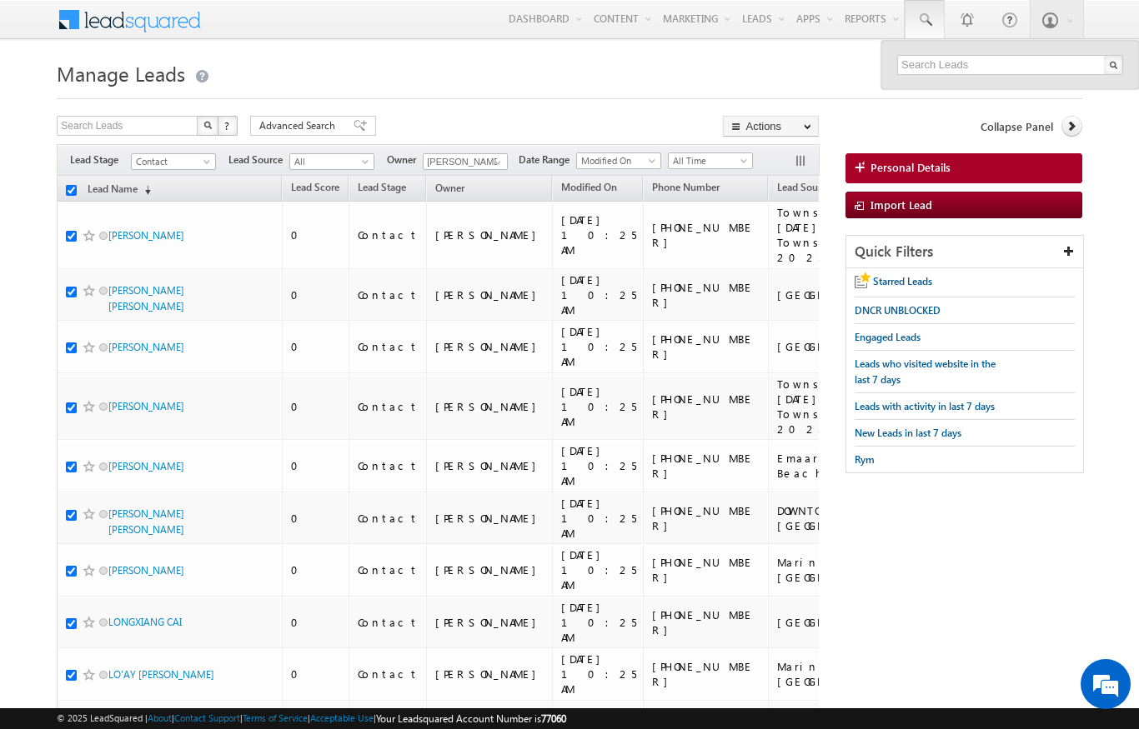
checkbox input "true"
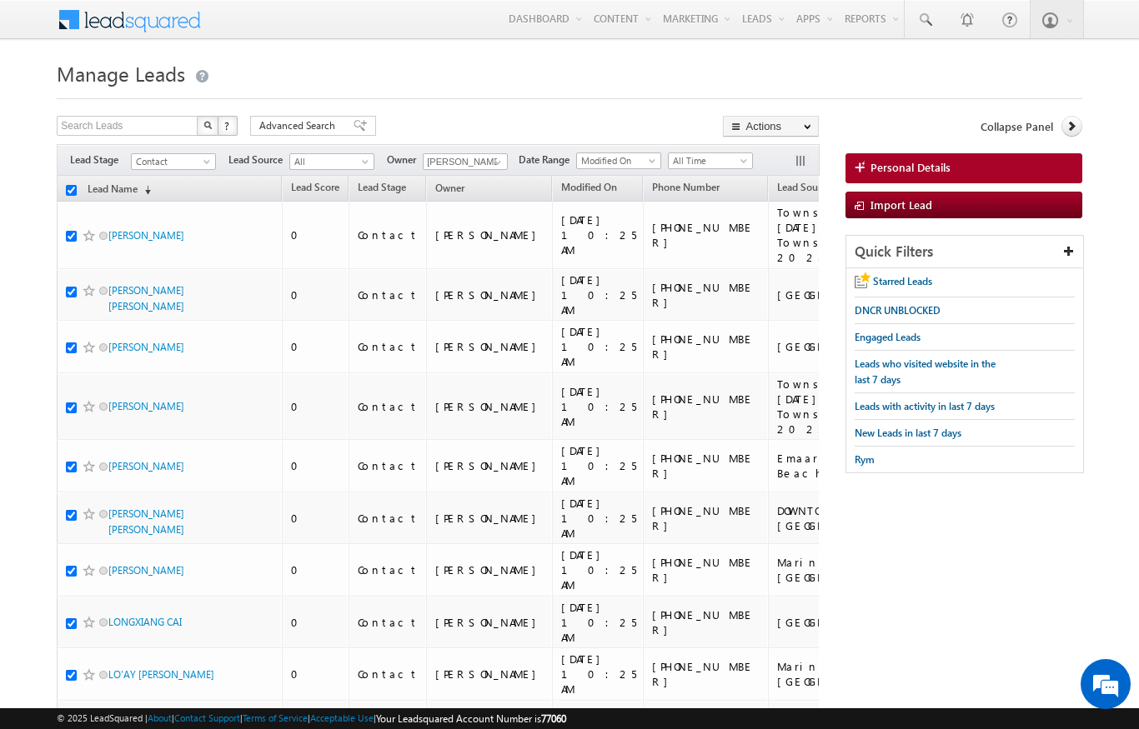
click at [0, 0] on link "Change Owner" at bounding box center [0, 0] width 0 height 0
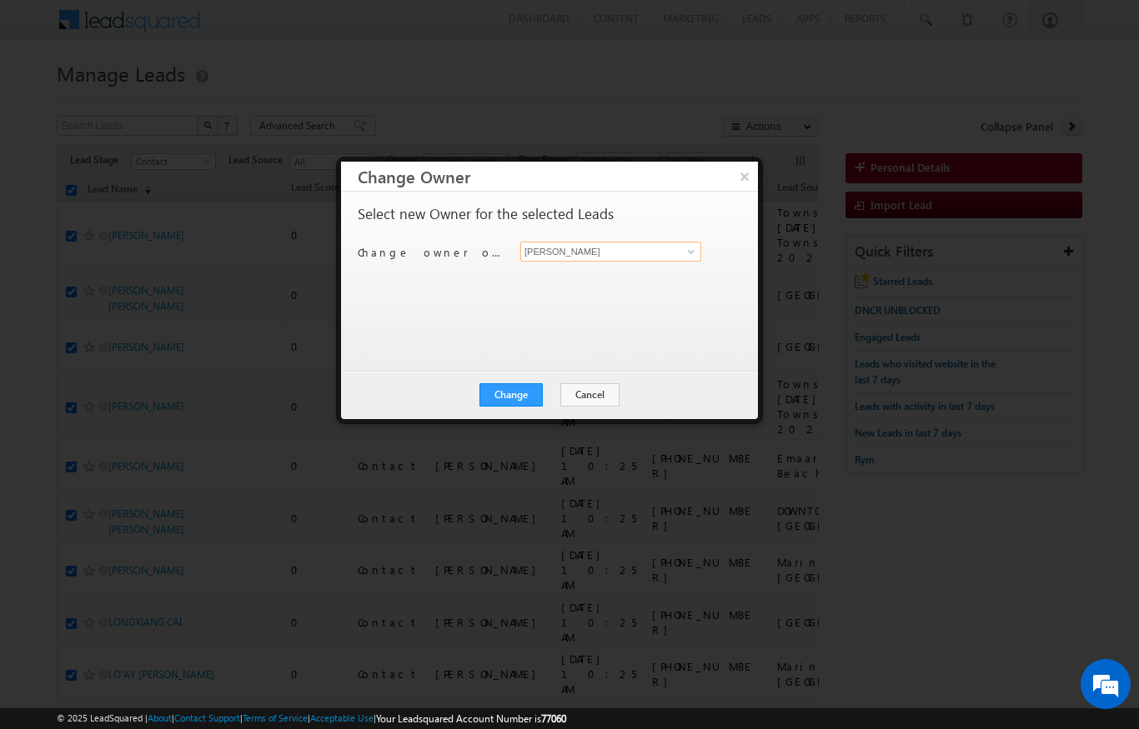
click at [670, 251] on input "[PERSON_NAME]" at bounding box center [610, 252] width 181 height 20
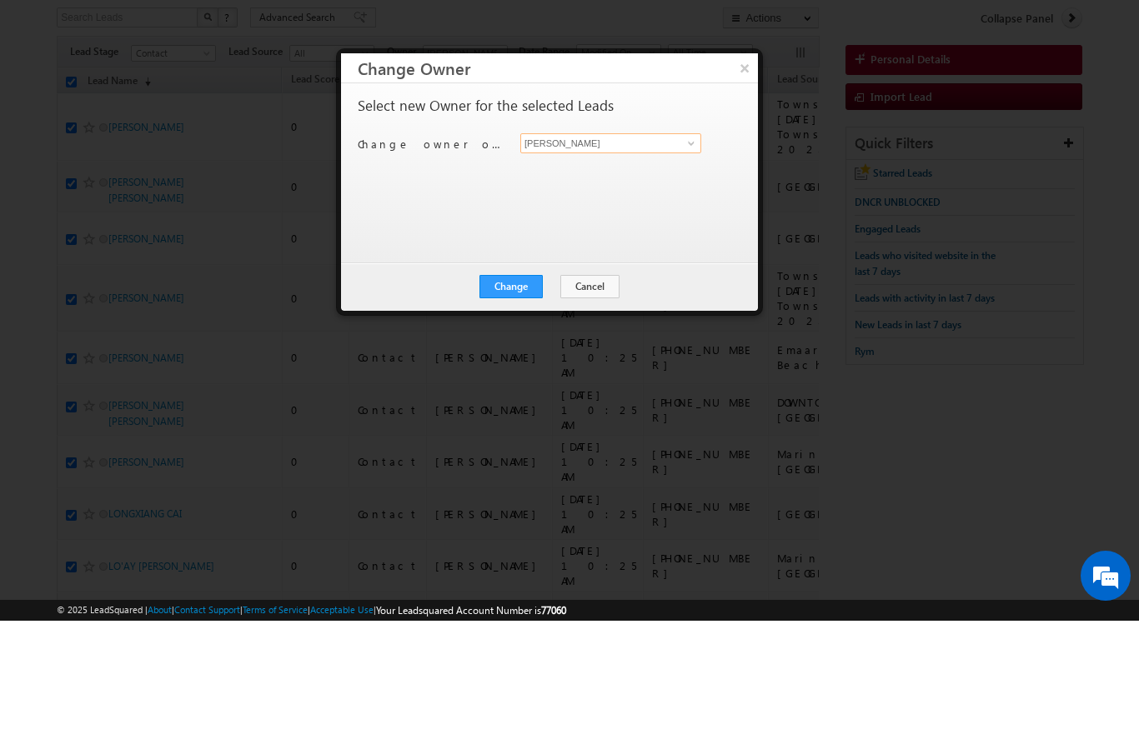
scroll to position [23, 0]
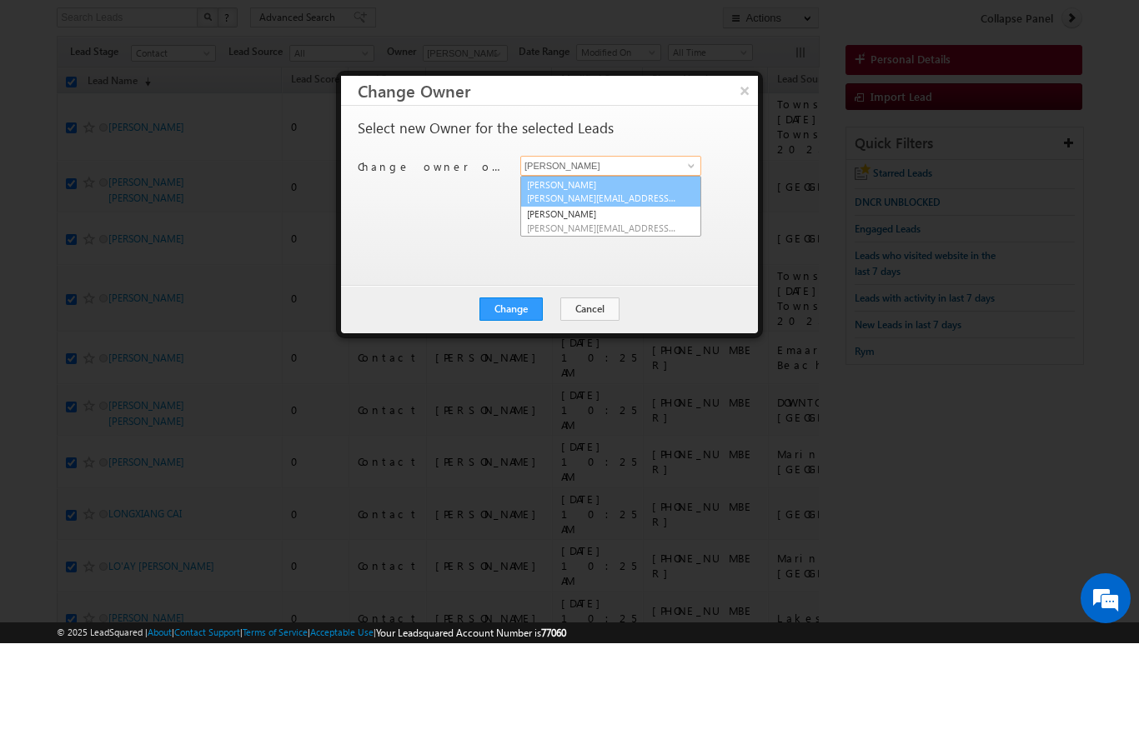
click at [637, 278] on span "[PERSON_NAME][EMAIL_ADDRESS][DOMAIN_NAME]" at bounding box center [602, 284] width 150 height 13
click at [523, 383] on button "Change" at bounding box center [510, 394] width 63 height 23
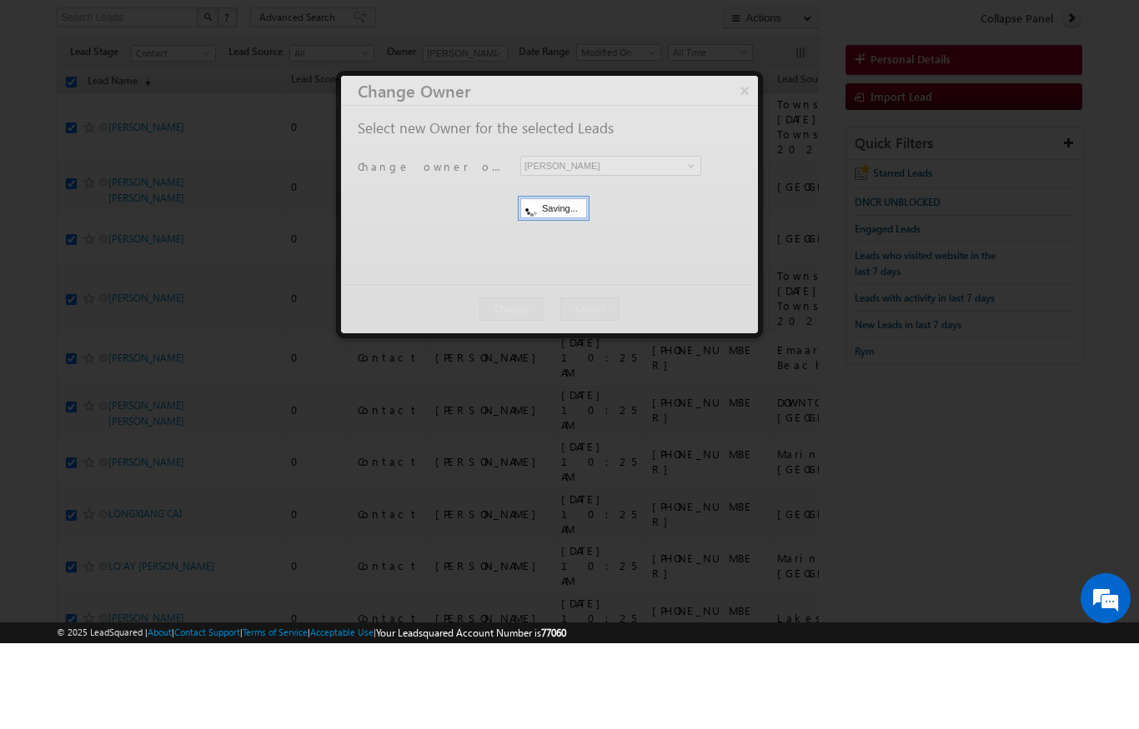
scroll to position [108, 0]
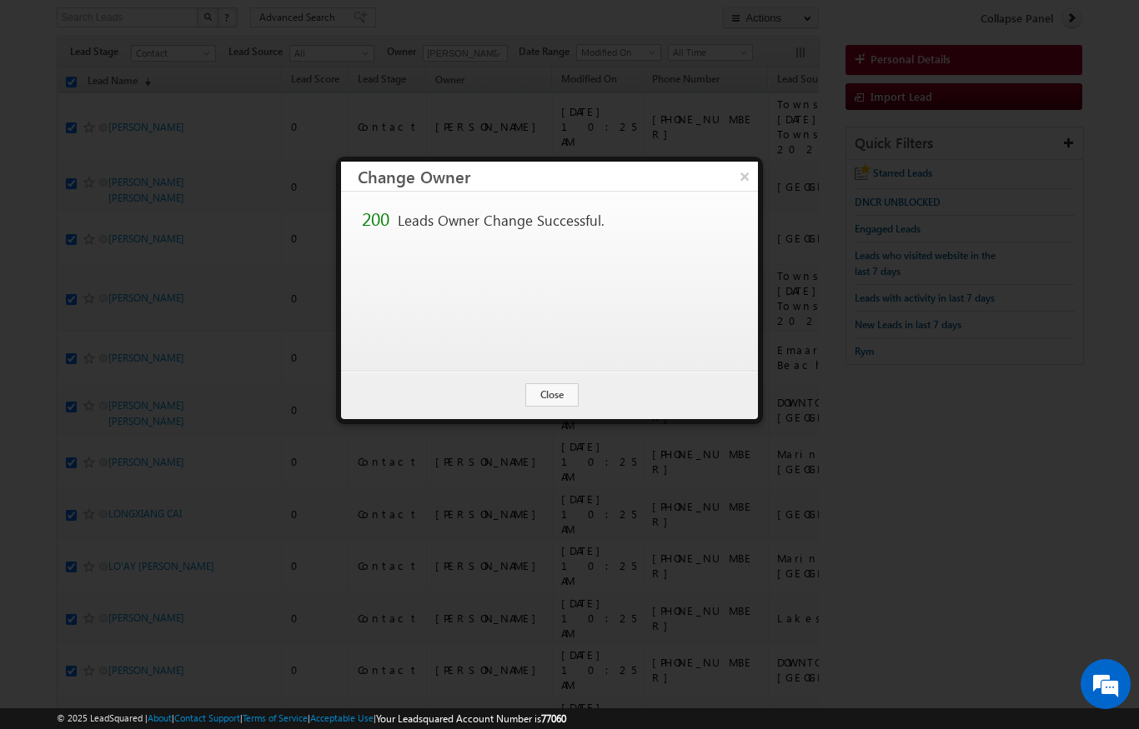
click at [558, 402] on button "Close" at bounding box center [551, 394] width 53 height 23
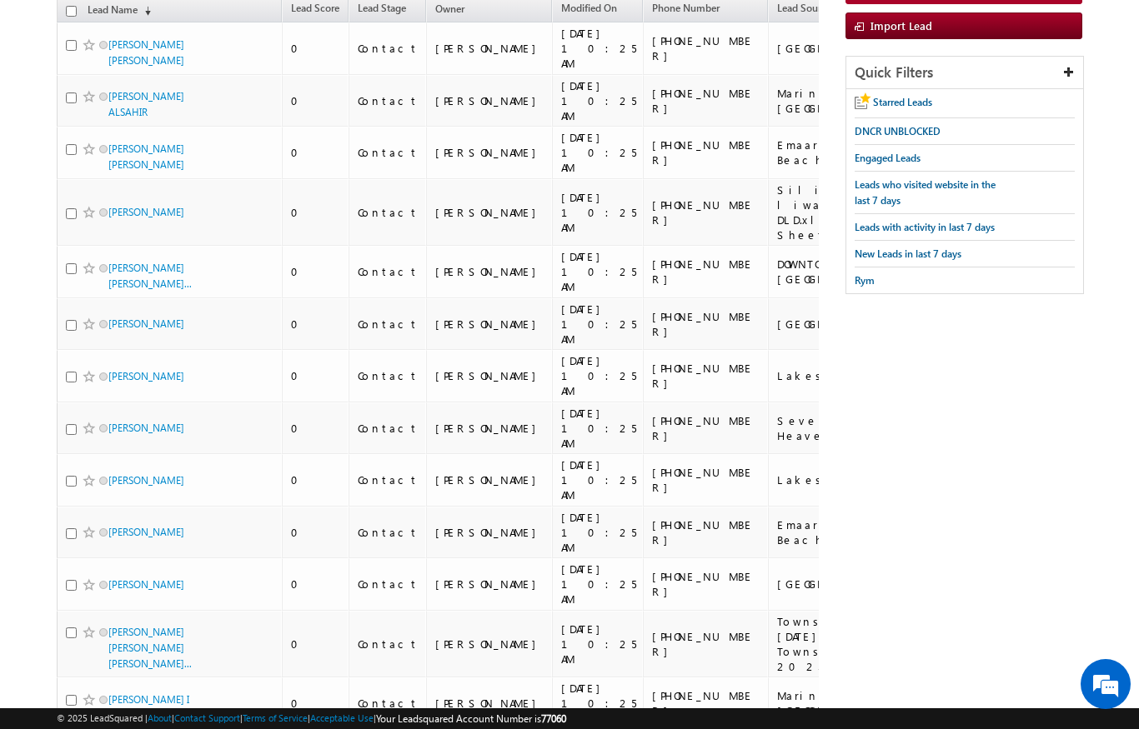
scroll to position [0, 0]
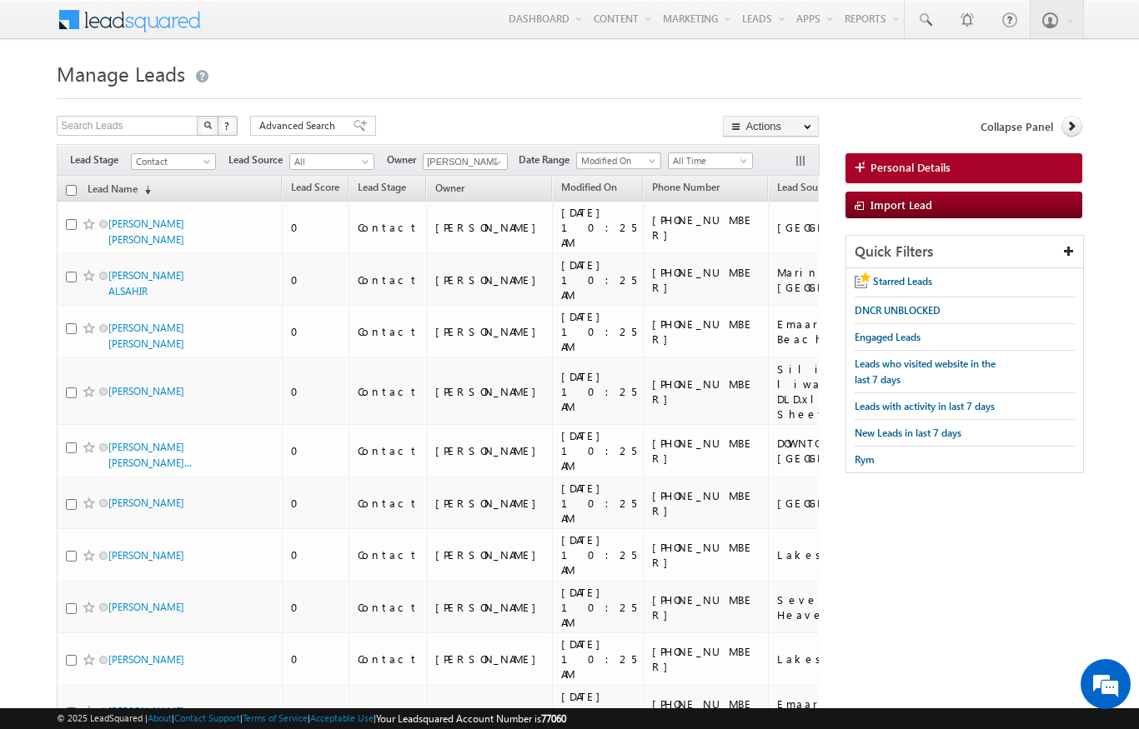
click at [69, 193] on input "checkbox" at bounding box center [71, 190] width 11 height 11
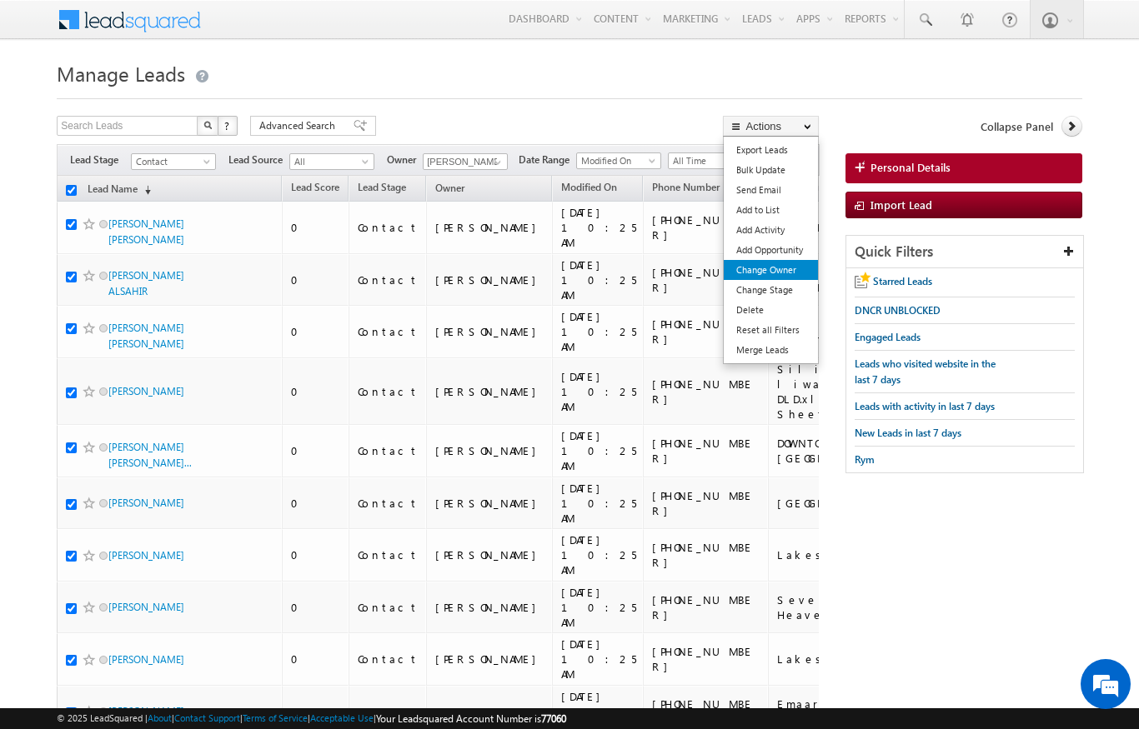
click at [778, 273] on link "Change Owner" at bounding box center [770, 270] width 94 height 20
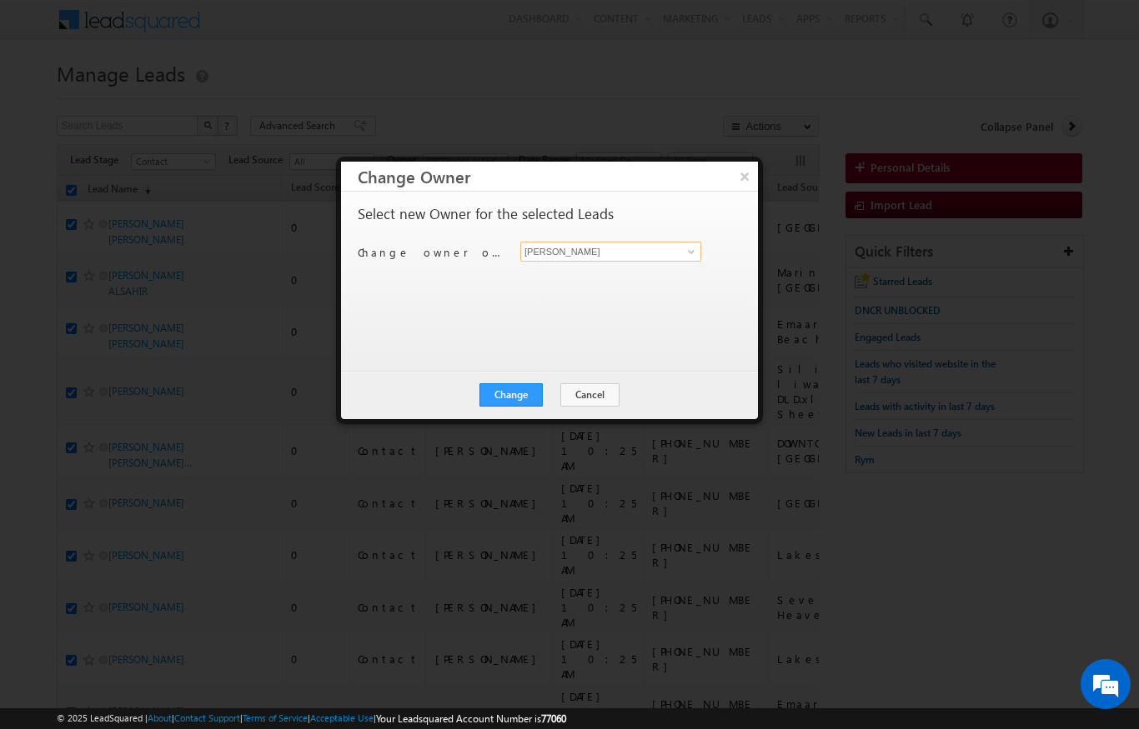
click at [699, 245] on input "[PERSON_NAME]" at bounding box center [610, 252] width 181 height 20
click at [669, 273] on link "[PERSON_NAME] [PERSON_NAME][EMAIL_ADDRESS][DOMAIN_NAME]" at bounding box center [610, 278] width 181 height 32
click at [533, 398] on button "Change" at bounding box center [510, 394] width 63 height 23
click at [553, 373] on div "Change Cancel Close" at bounding box center [549, 395] width 417 height 48
click at [570, 390] on button "Close" at bounding box center [551, 394] width 53 height 23
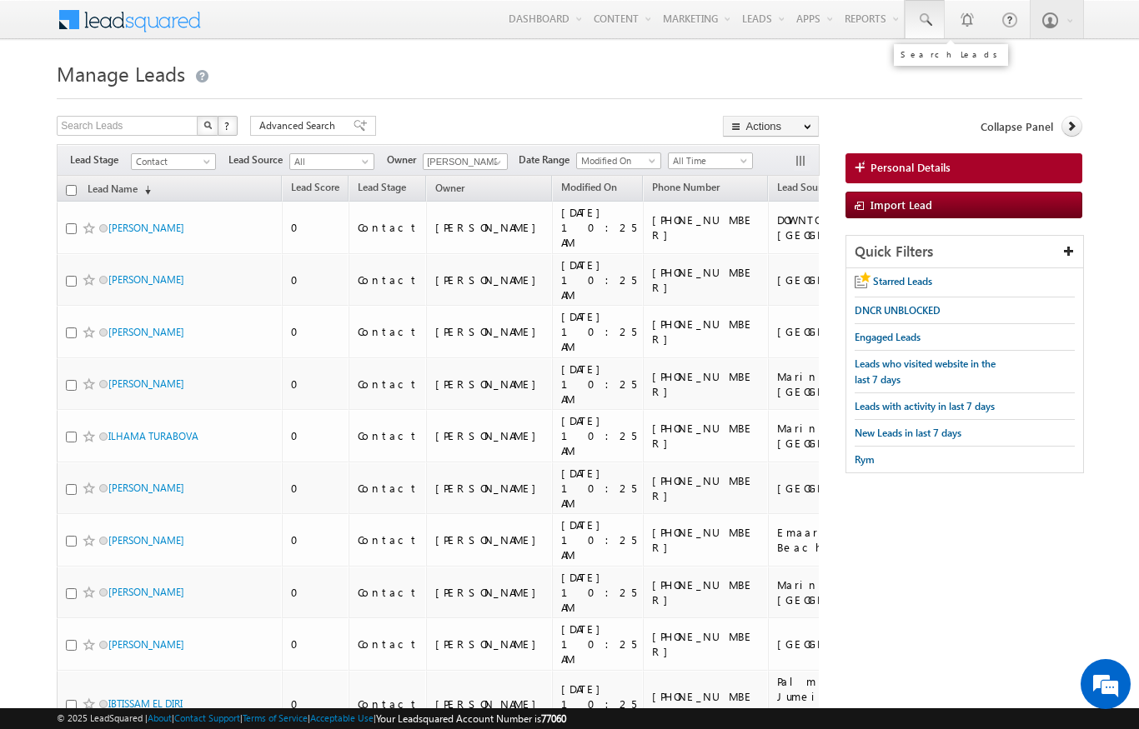
click at [927, 26] on span at bounding box center [924, 20] width 17 height 17
click at [398, 78] on h1 "Manage Leads" at bounding box center [569, 72] width 1024 height 33
click at [931, 15] on span at bounding box center [924, 20] width 17 height 17
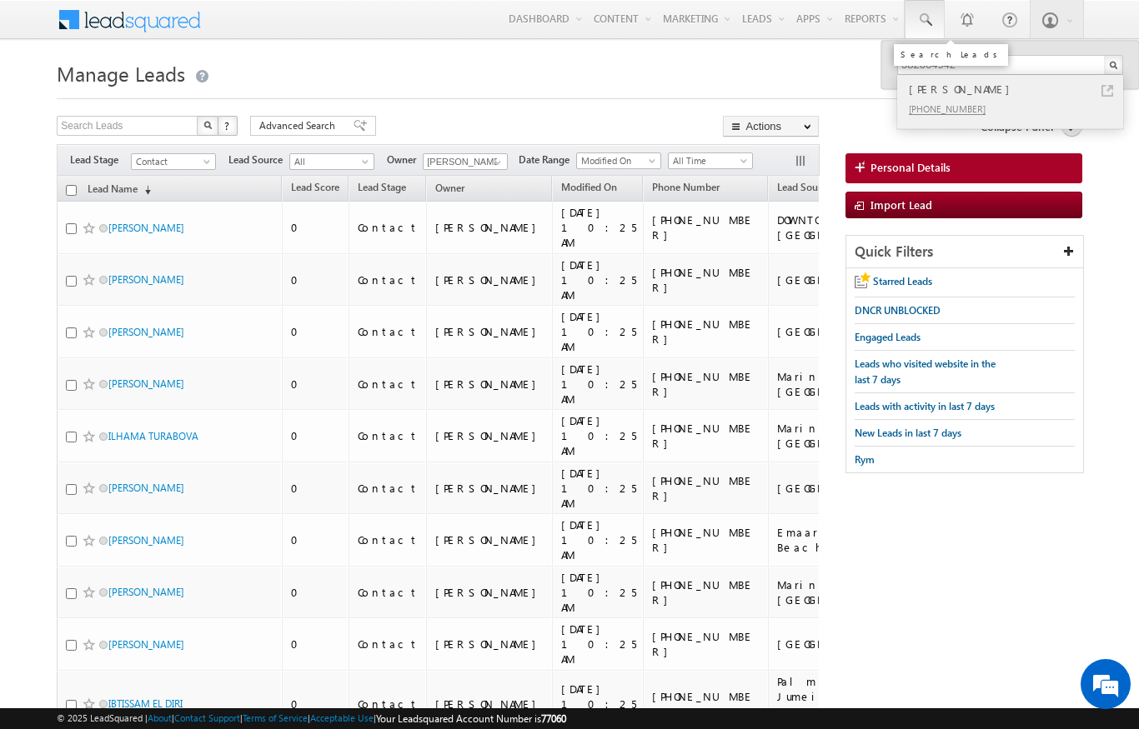
click at [1052, 93] on div "[PERSON_NAME]" at bounding box center [1016, 89] width 223 height 18
click at [1048, 99] on div "[PHONE_NUMBER]" at bounding box center [1016, 108] width 223 height 20
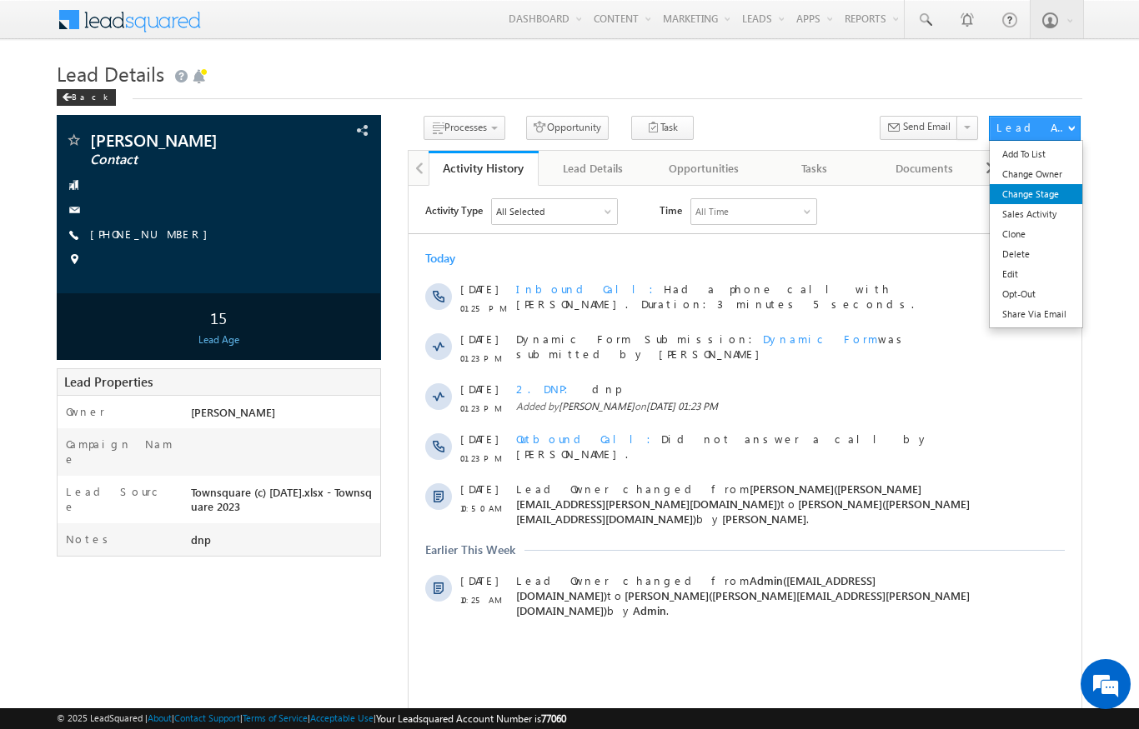
click at [1042, 198] on link "Change Stage" at bounding box center [1035, 194] width 93 height 20
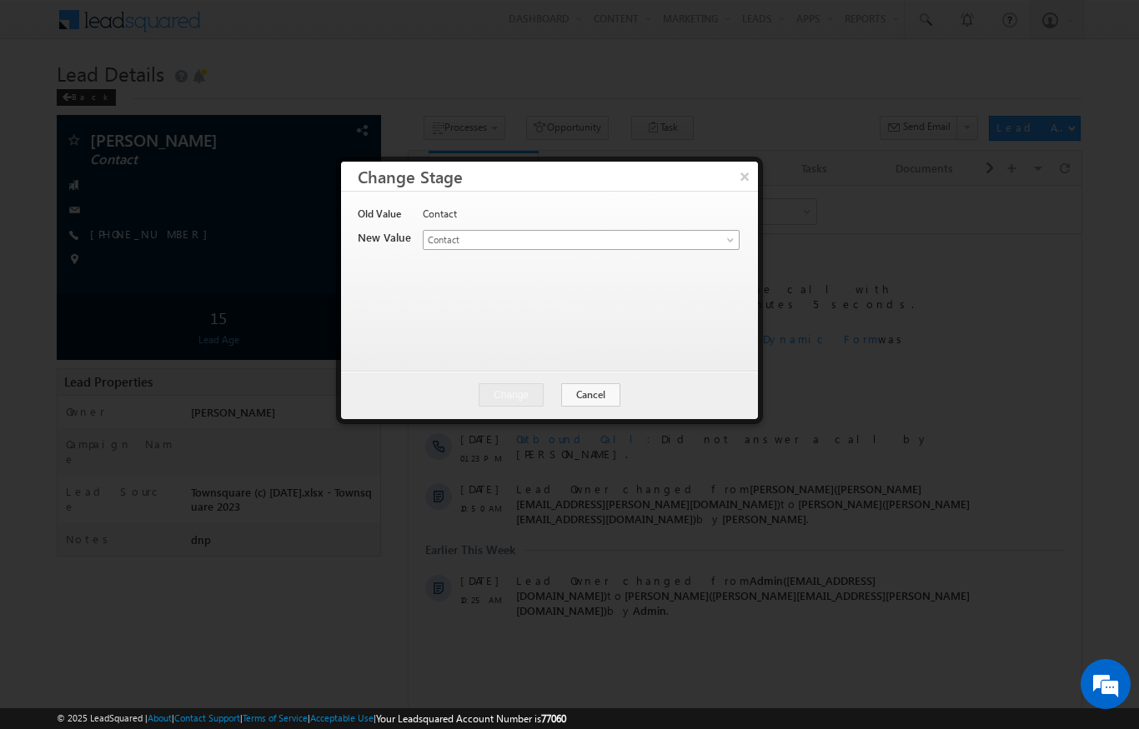
click at [705, 235] on link "Contact" at bounding box center [581, 240] width 317 height 20
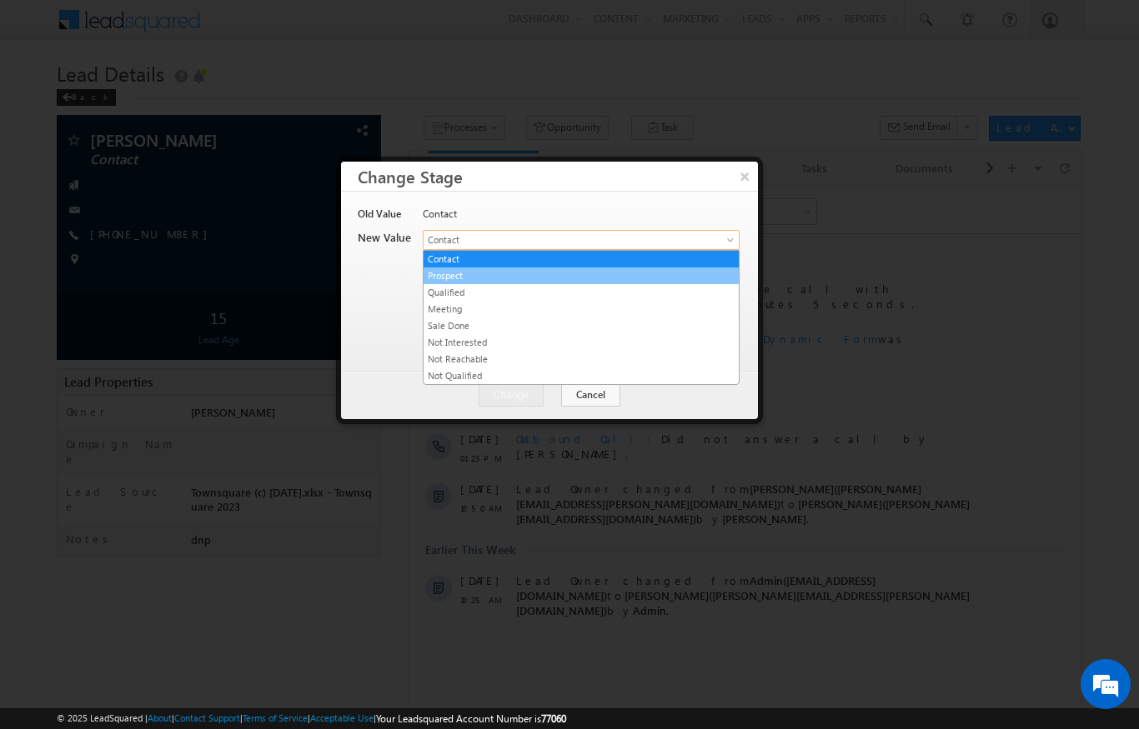
click at [467, 276] on link "Prospect" at bounding box center [580, 275] width 315 height 15
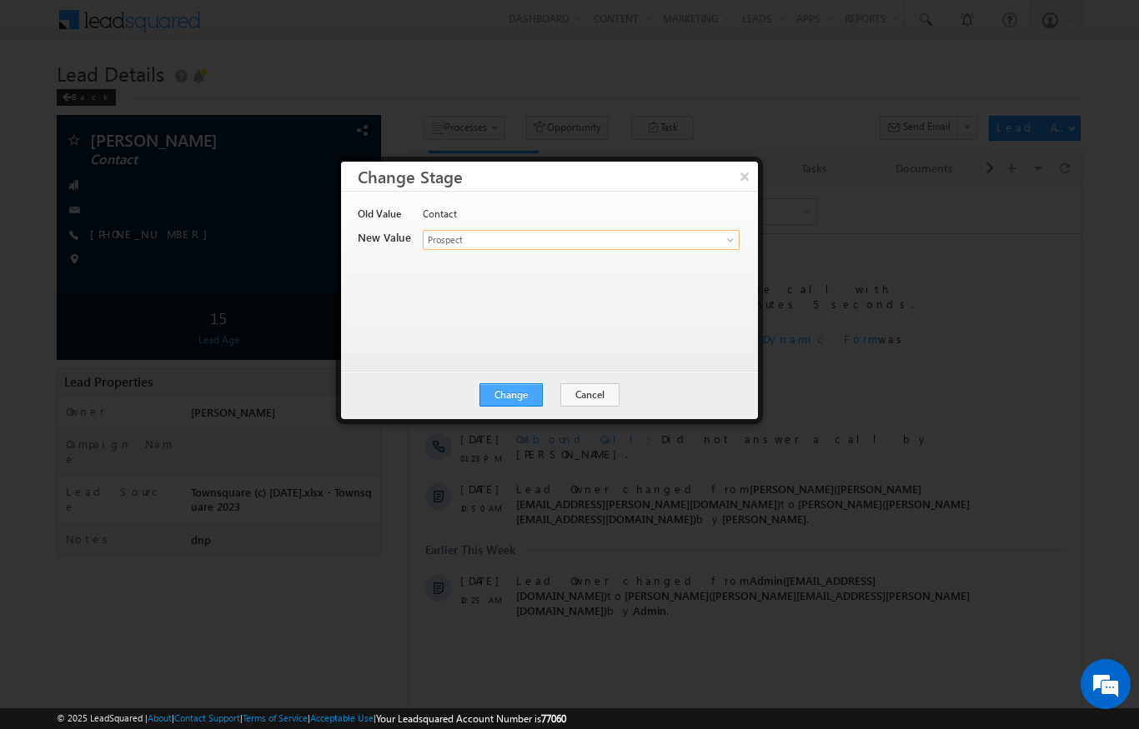
click at [518, 397] on button "Change" at bounding box center [510, 394] width 63 height 23
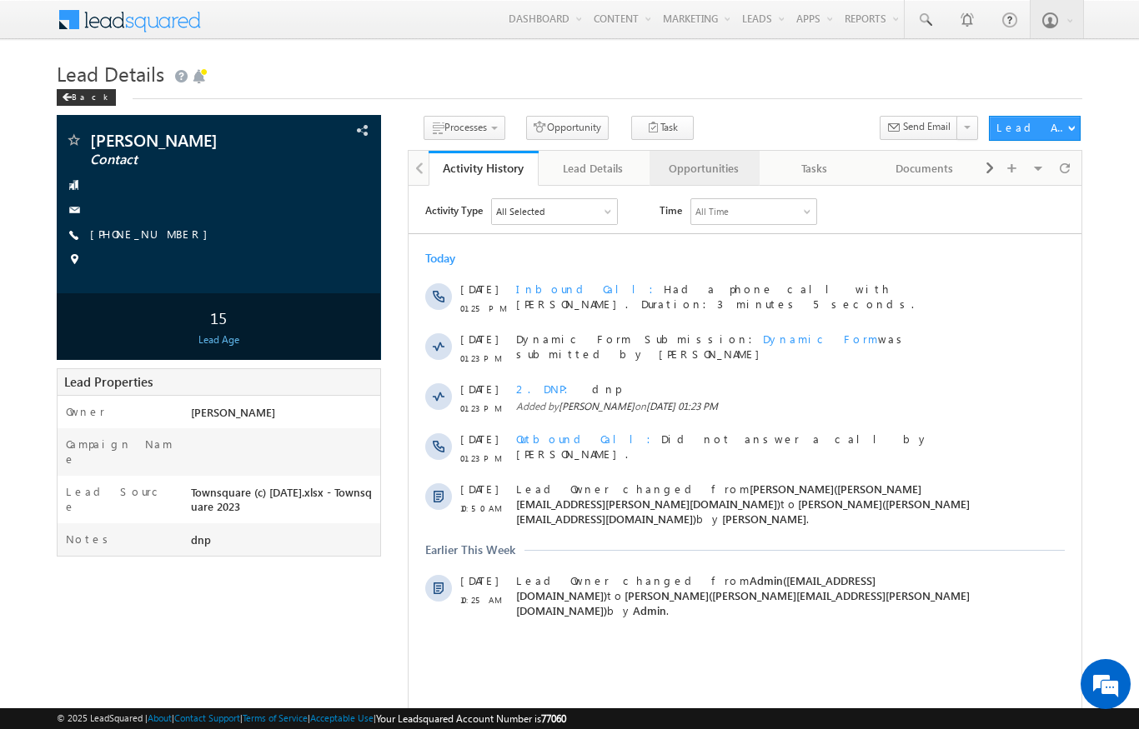
click at [743, 169] on div "Opportunities" at bounding box center [704, 168] width 82 height 20
click at [943, 21] on link at bounding box center [924, 19] width 40 height 38
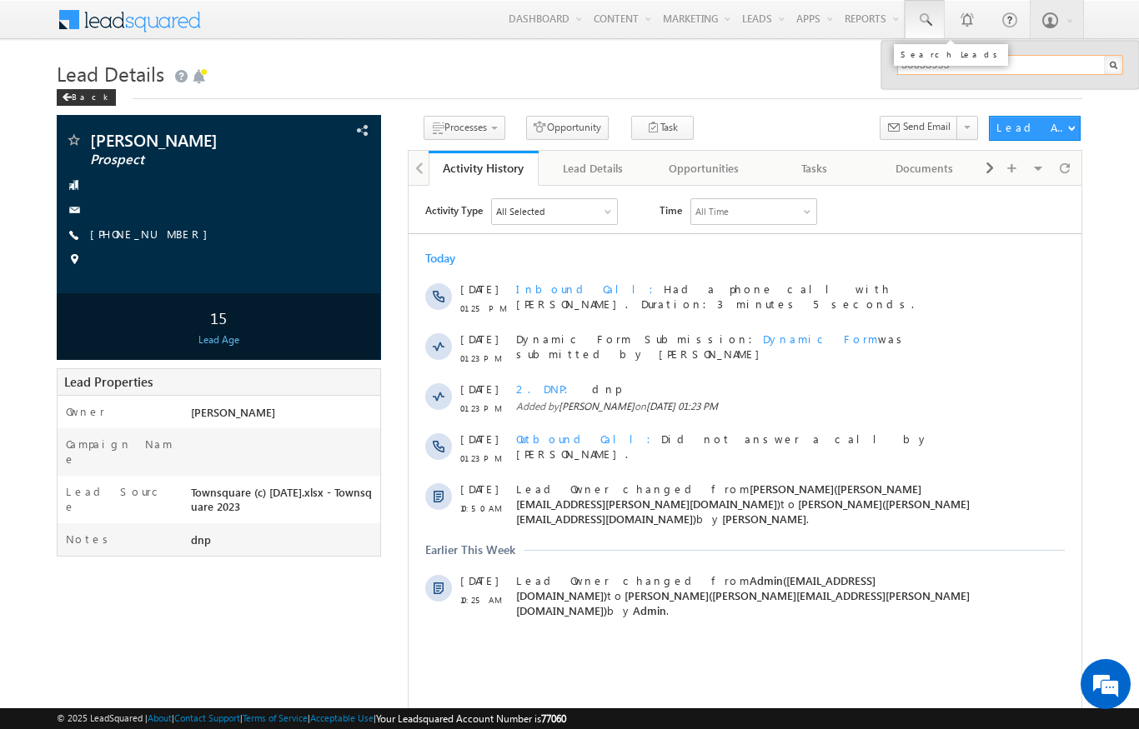
type input "506539950"
